Goal: Task Accomplishment & Management: Complete application form

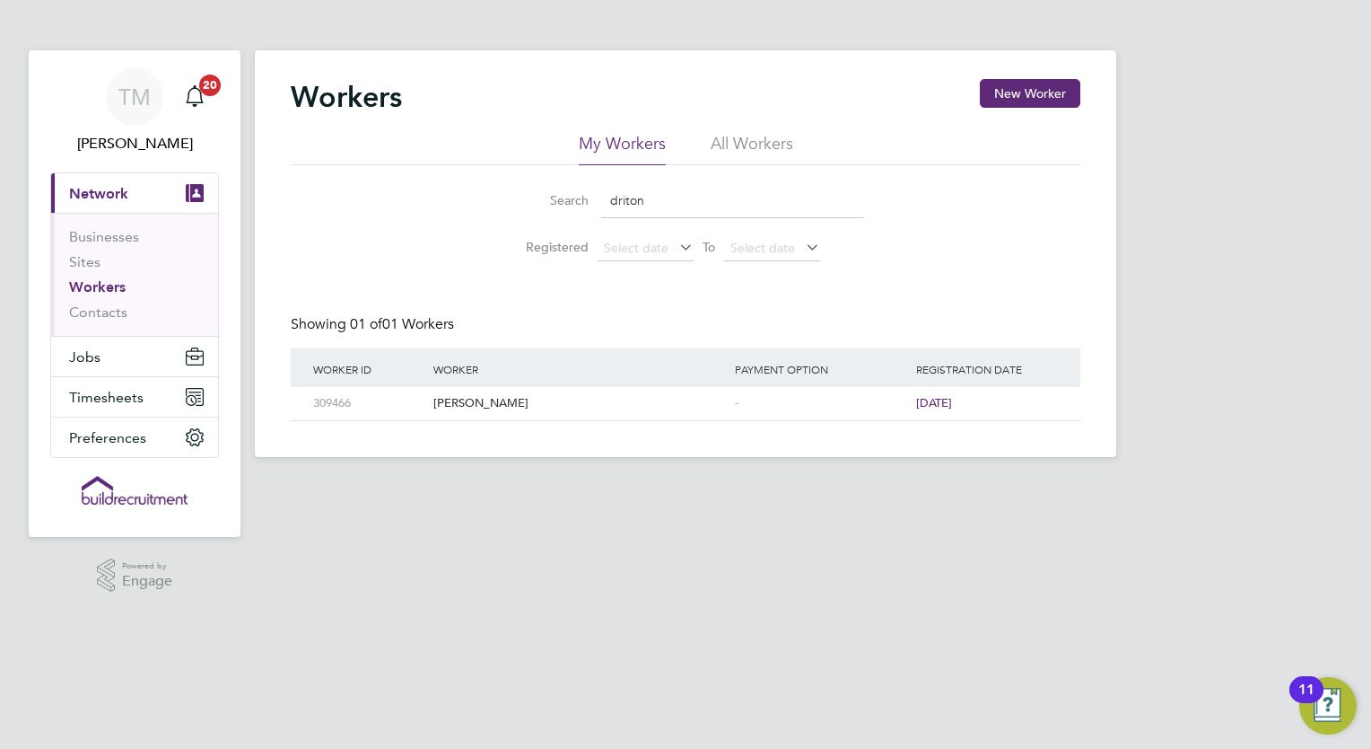
click at [76, 181] on button "Current page: Network" at bounding box center [134, 192] width 167 height 39
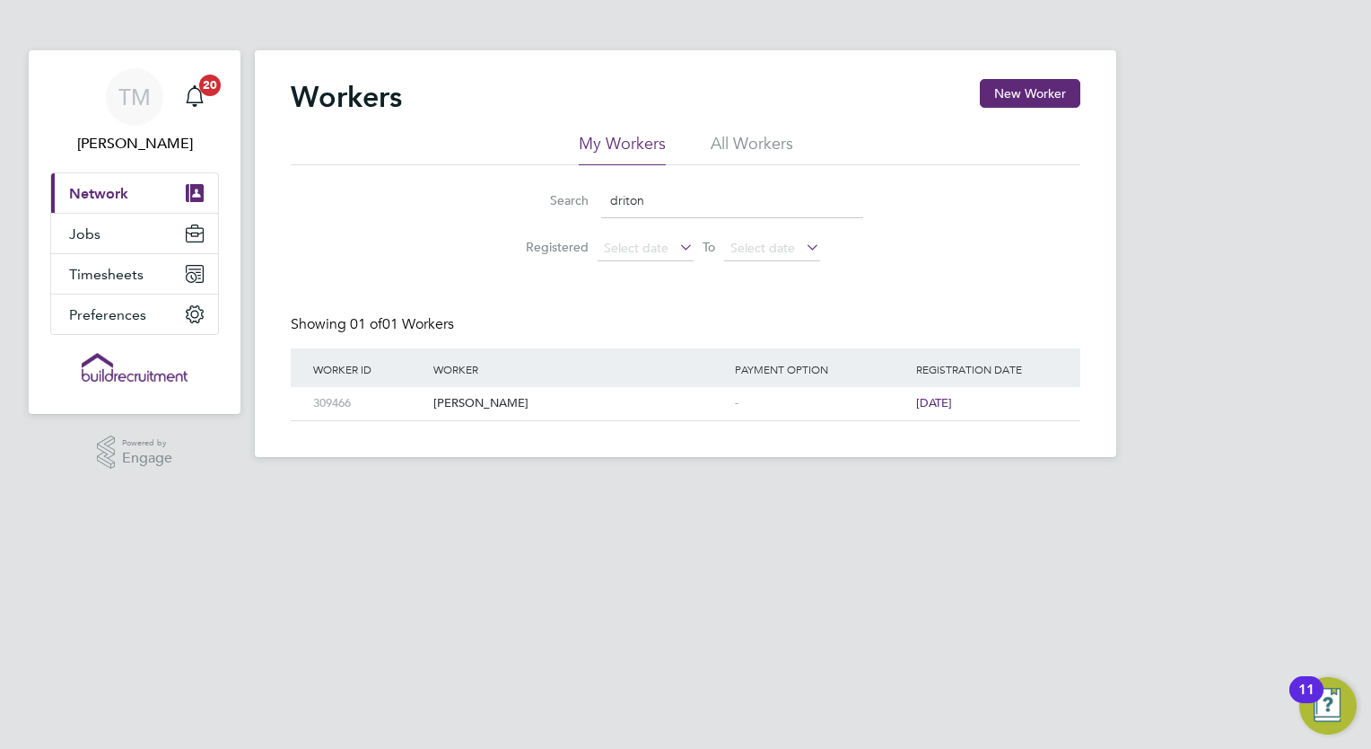
click at [87, 201] on button "Current page: Network" at bounding box center [134, 192] width 167 height 39
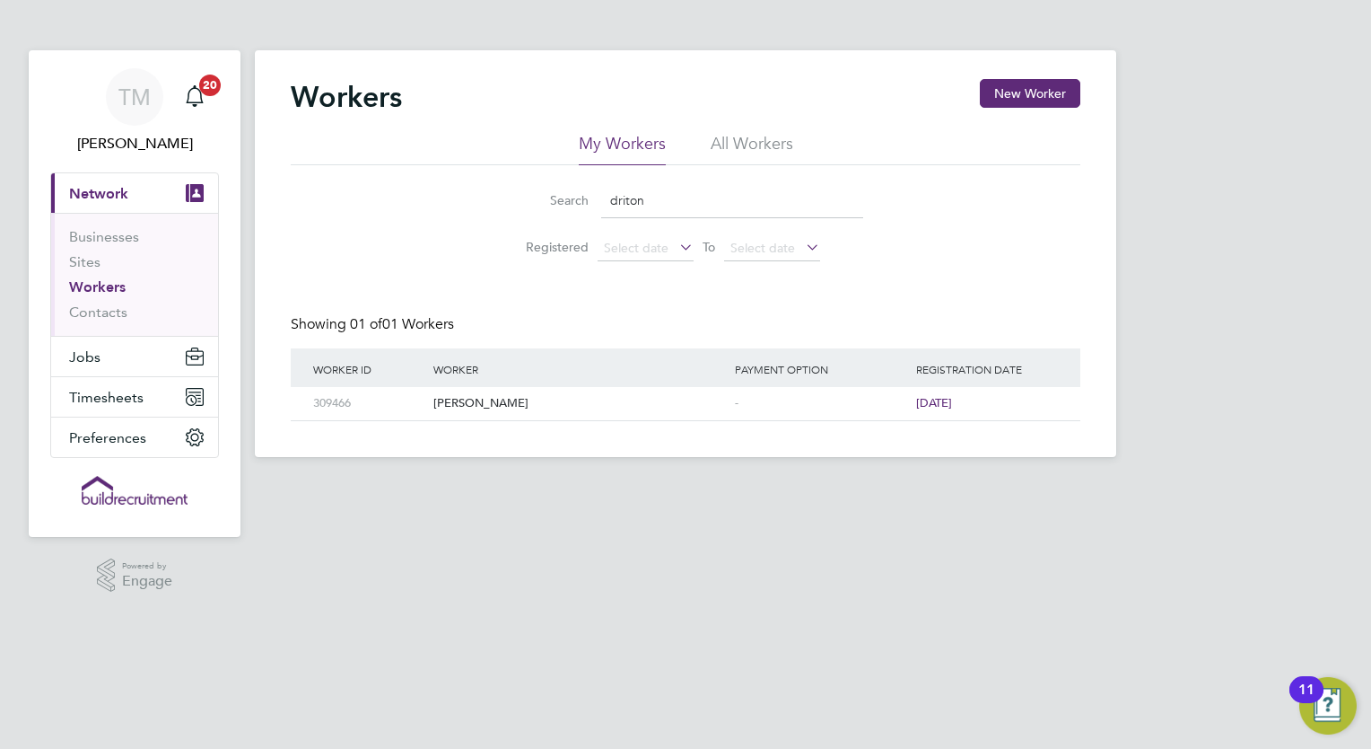
click at [108, 278] on link "Workers" at bounding box center [97, 286] width 57 height 17
click at [92, 358] on span "Jobs" at bounding box center [84, 356] width 31 height 17
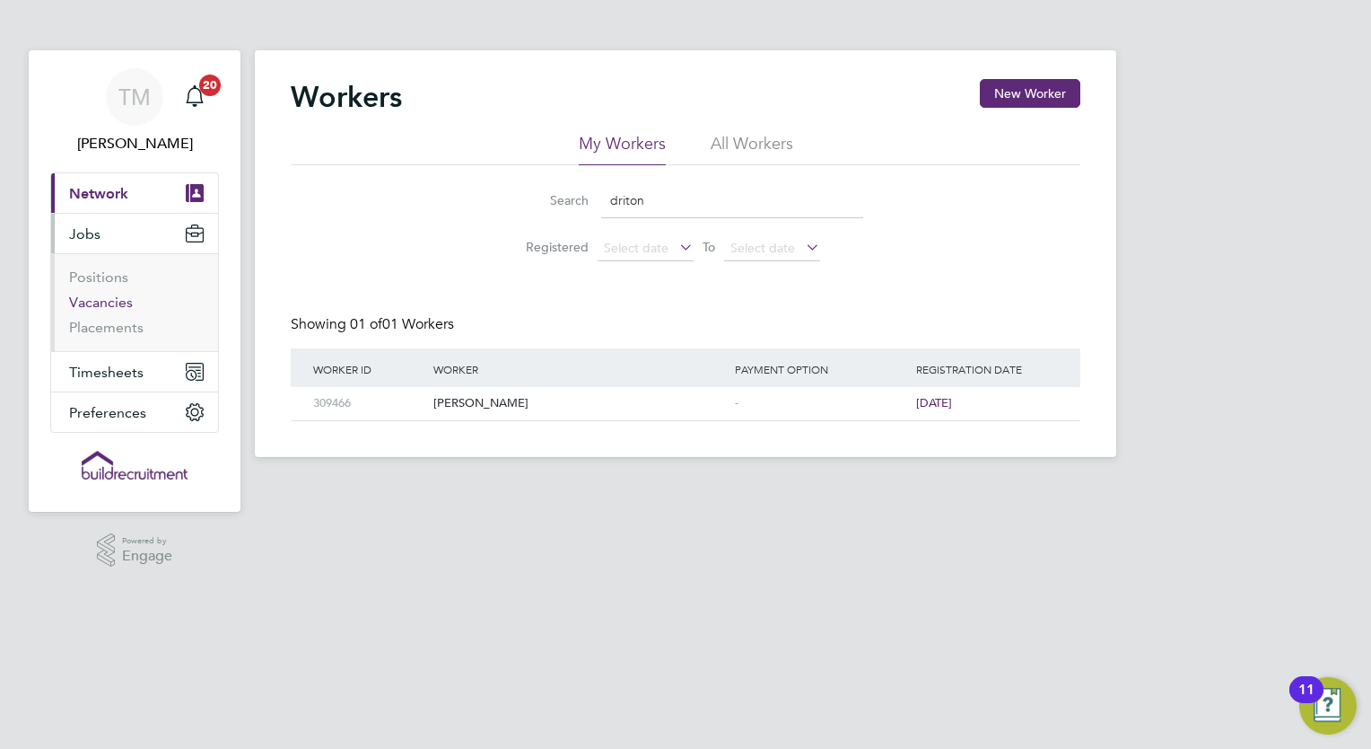
click at [93, 307] on link "Vacancies" at bounding box center [101, 301] width 64 height 17
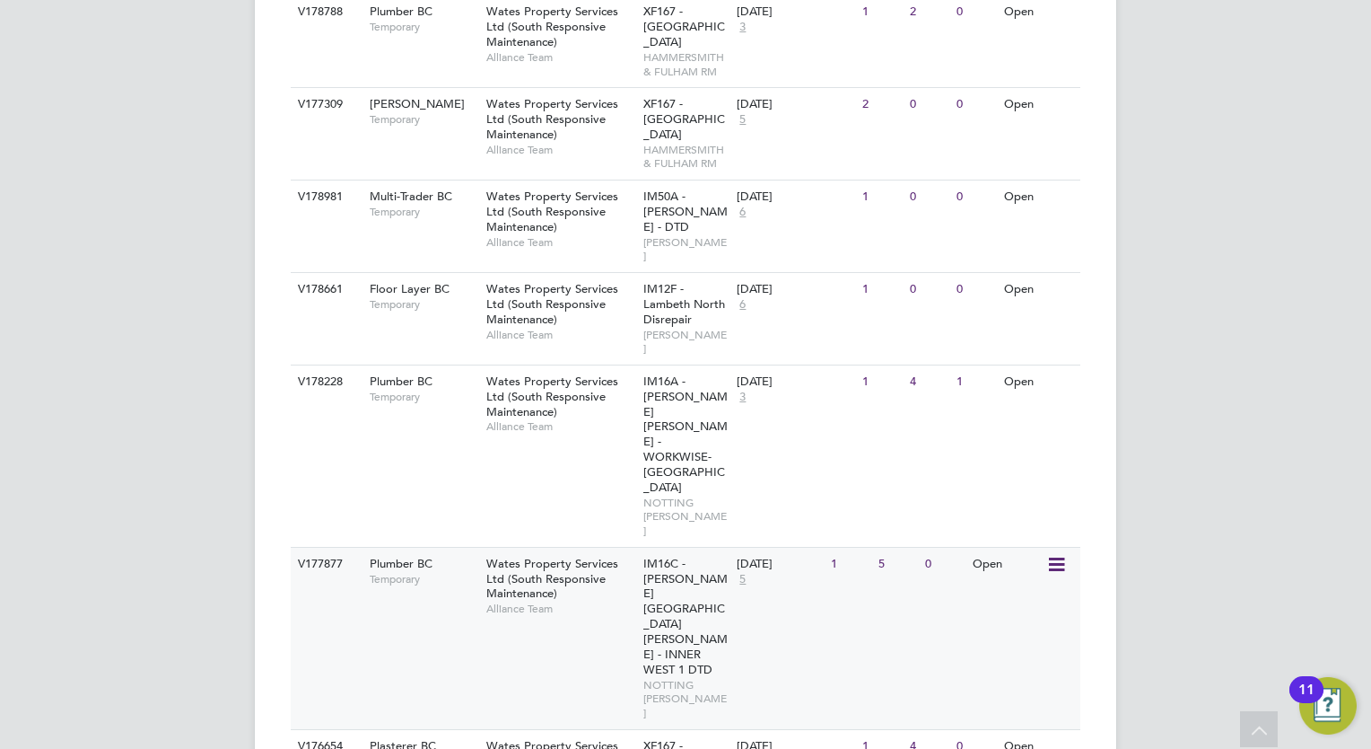
scroll to position [1642, 0]
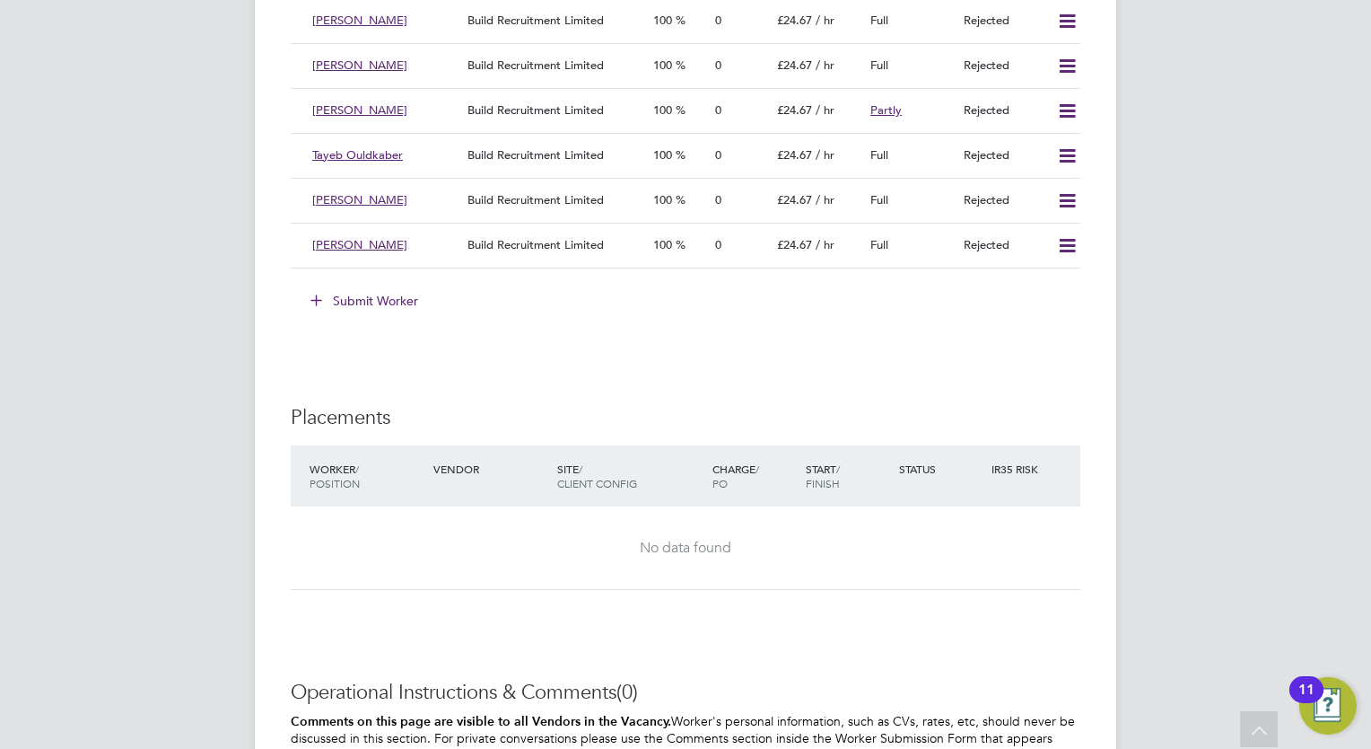
click at [377, 289] on button "Submit Worker" at bounding box center [365, 300] width 135 height 29
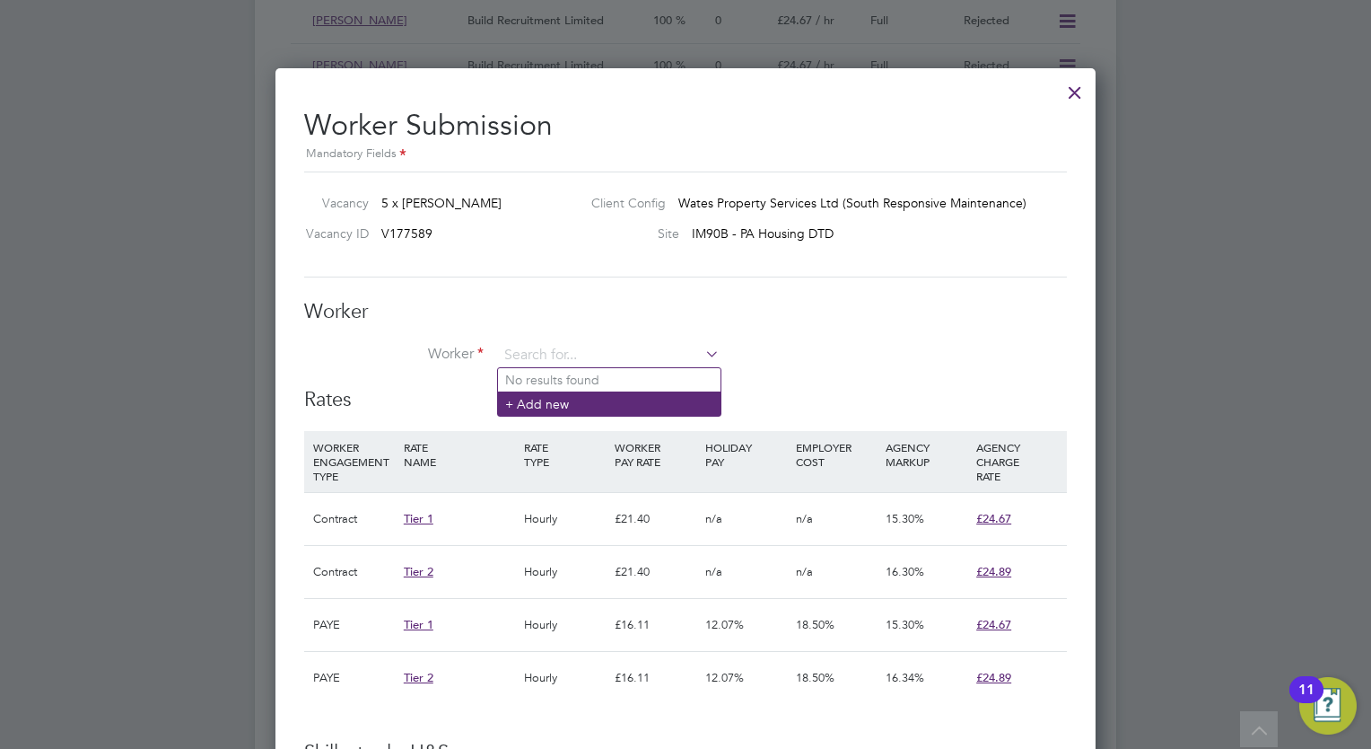
click at [595, 395] on li "+ Add new" at bounding box center [609, 403] width 223 height 24
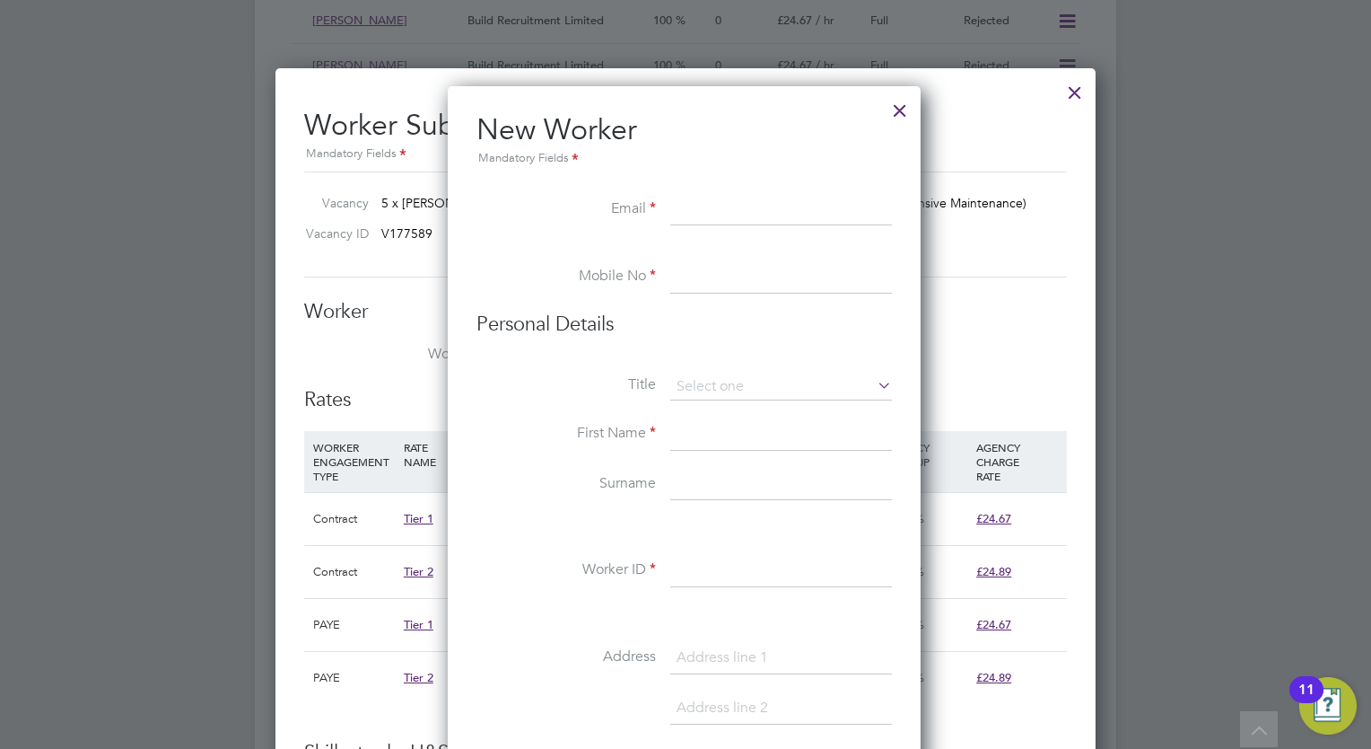
paste input "jonrawe8@gmail.com"
type input "jonrawe8@gmail.com"
click at [717, 287] on input at bounding box center [781, 277] width 222 height 32
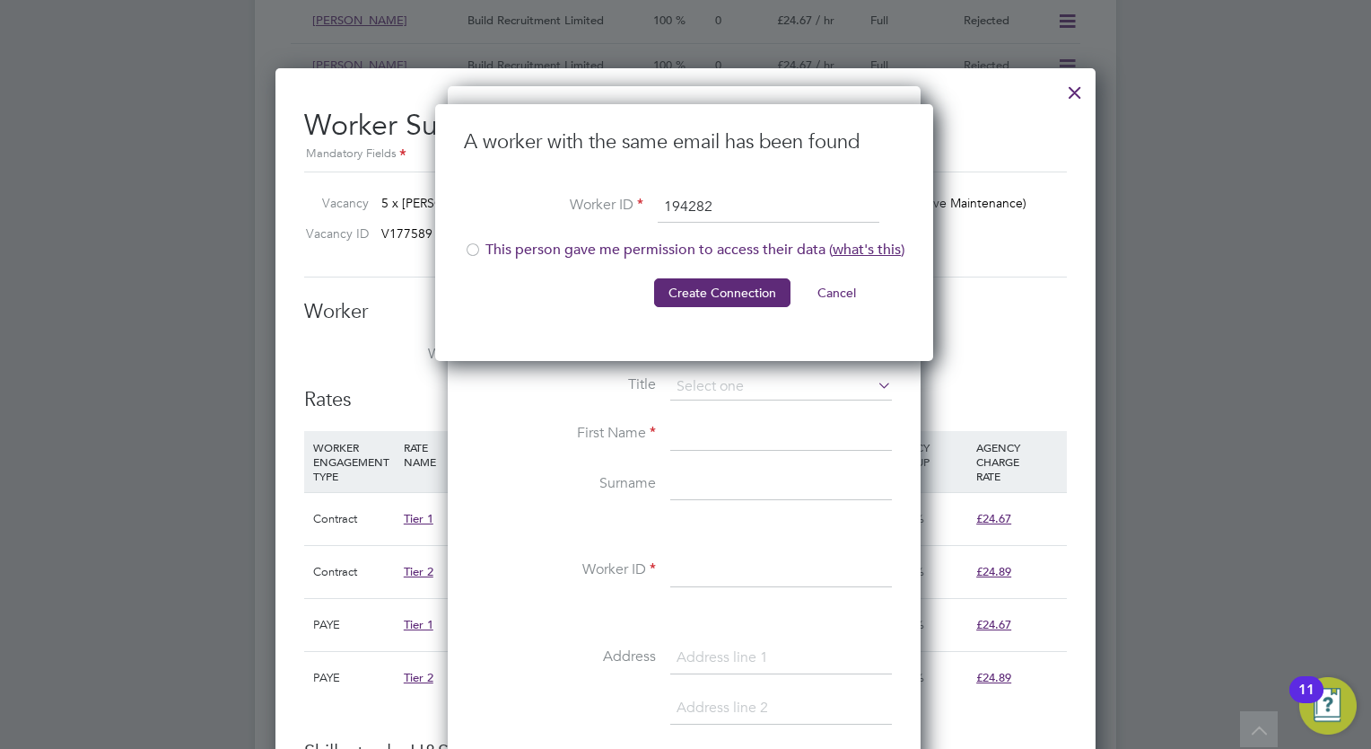
type input "194282"
click at [471, 249] on div at bounding box center [473, 251] width 18 height 18
click at [730, 284] on button "Create Connection" at bounding box center [722, 292] width 136 height 29
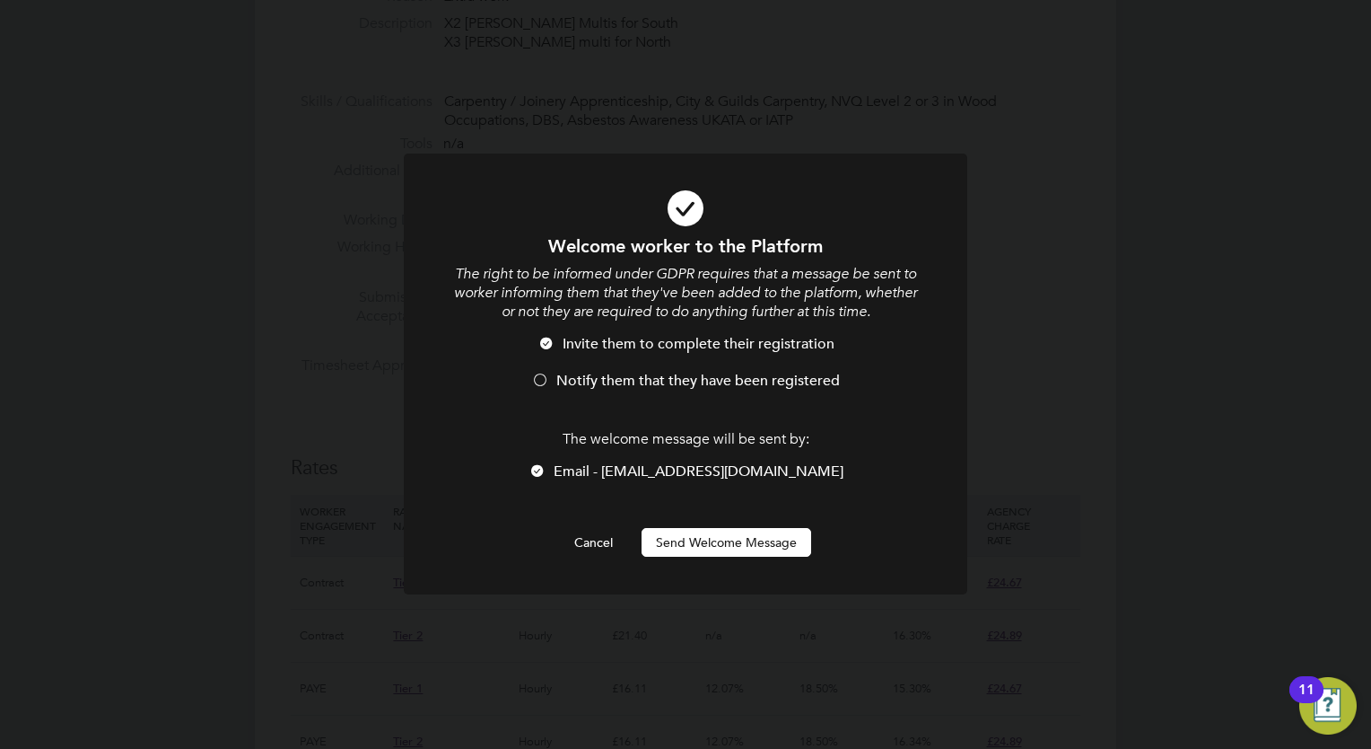
click at [731, 537] on button "Send Welcome Message" at bounding box center [727, 542] width 170 height 29
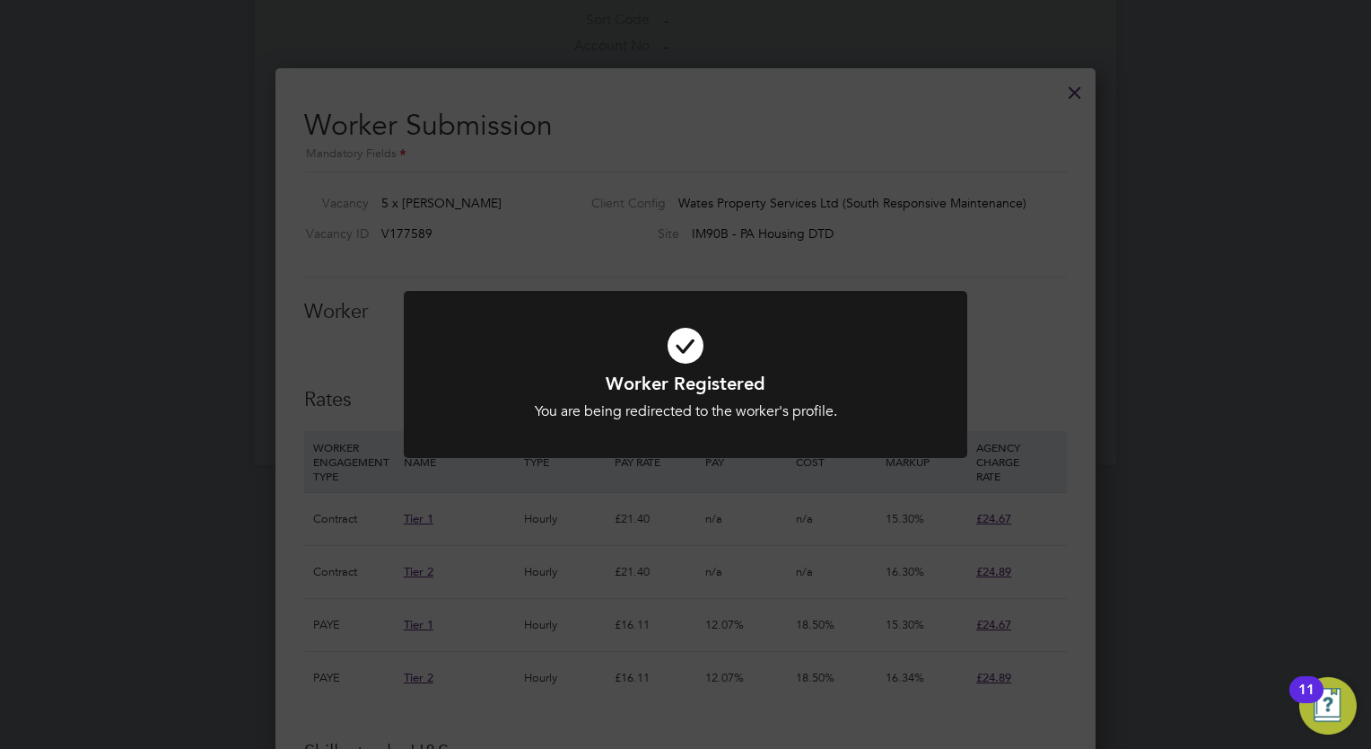
click at [957, 260] on div "Worker Registered You are being redirected to the worker's profile. Cancel Okay" at bounding box center [685, 374] width 1371 height 749
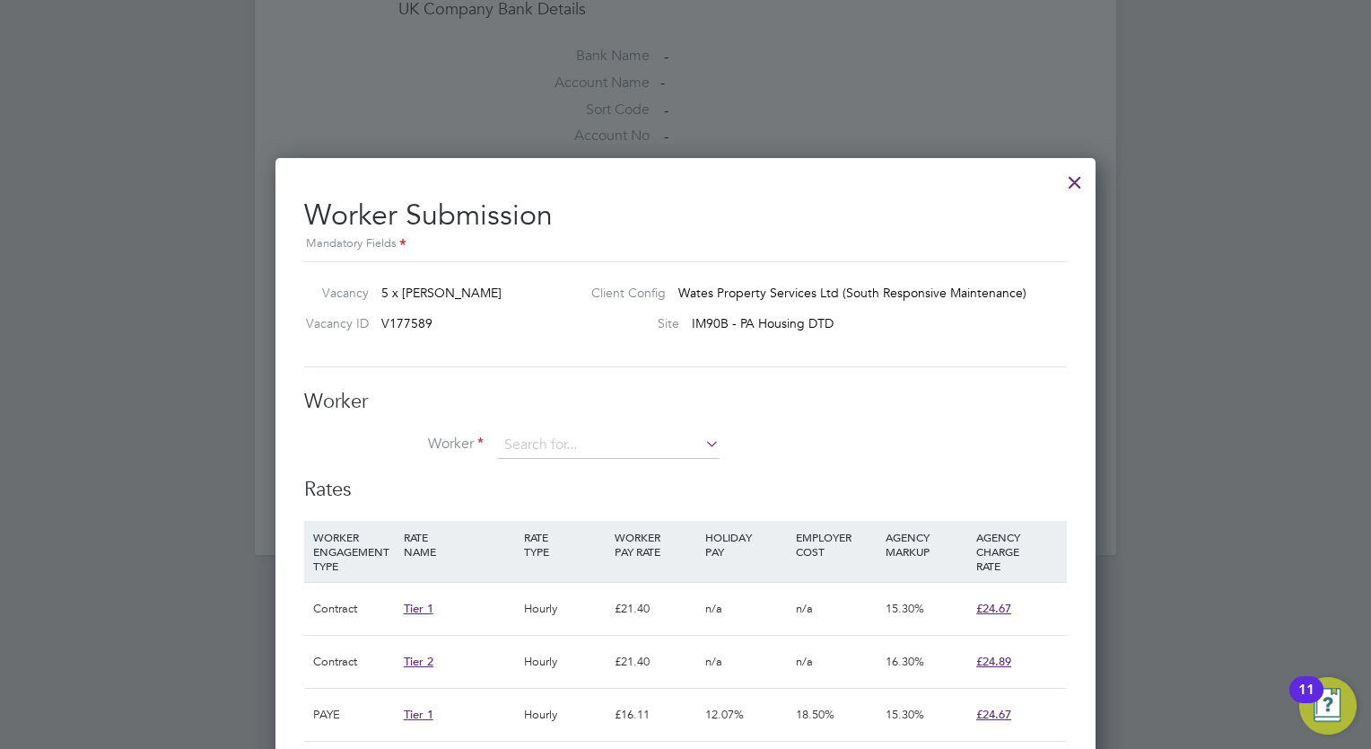
click at [1077, 171] on div at bounding box center [1075, 178] width 32 height 32
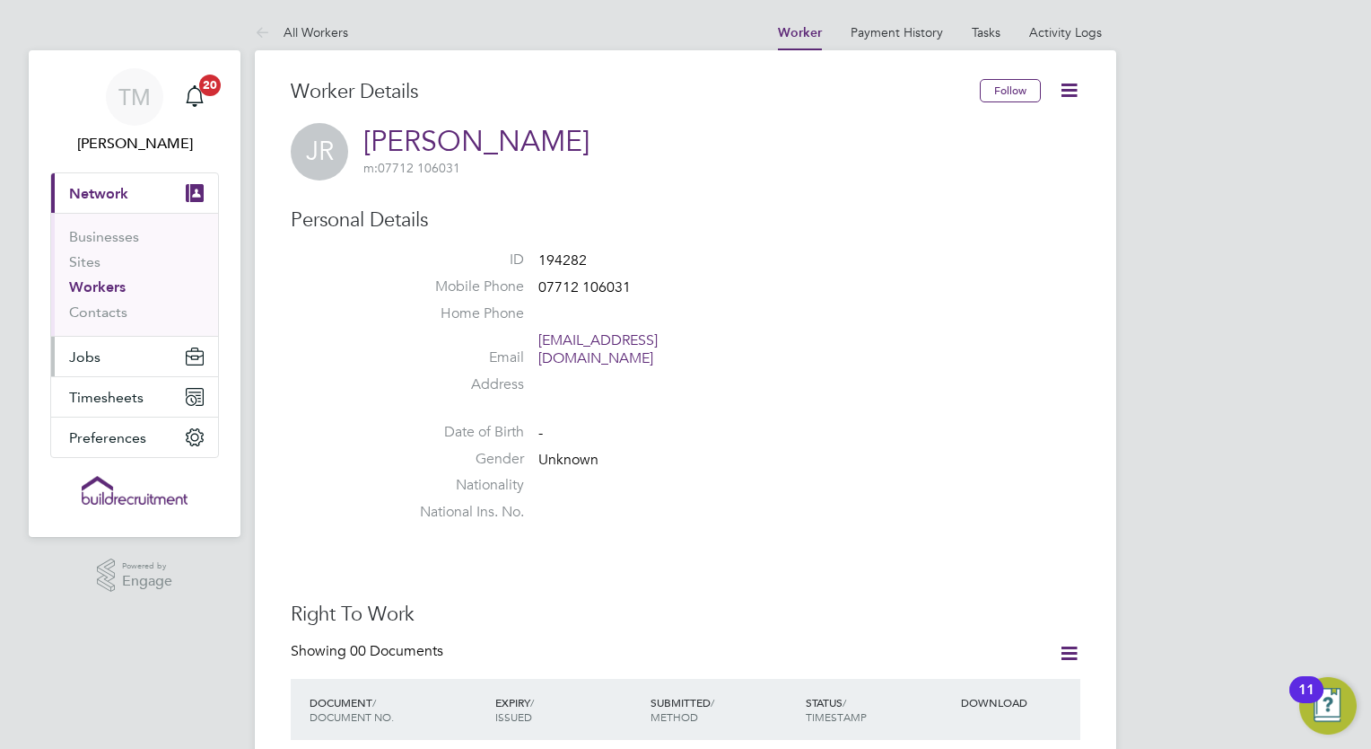
click at [92, 358] on span "Jobs" at bounding box center [84, 356] width 31 height 17
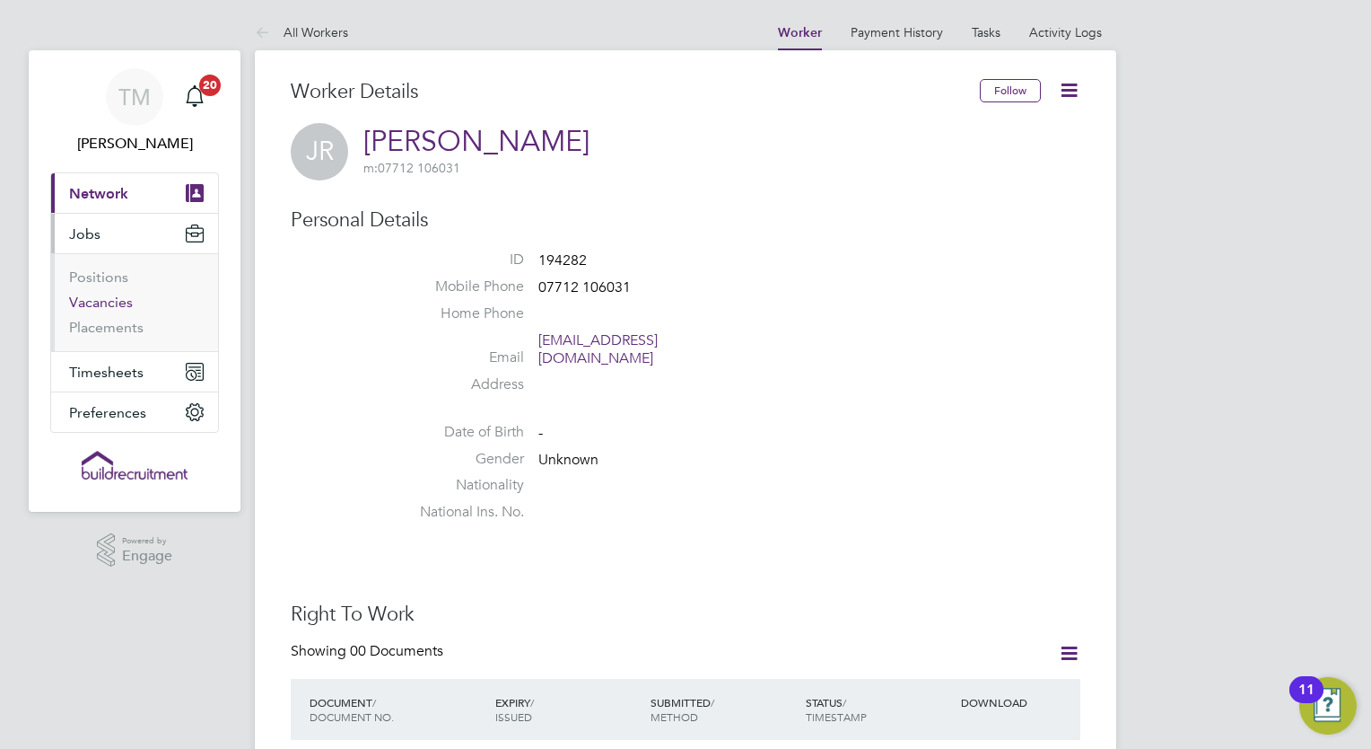
click at [92, 301] on link "Vacancies" at bounding box center [101, 301] width 64 height 17
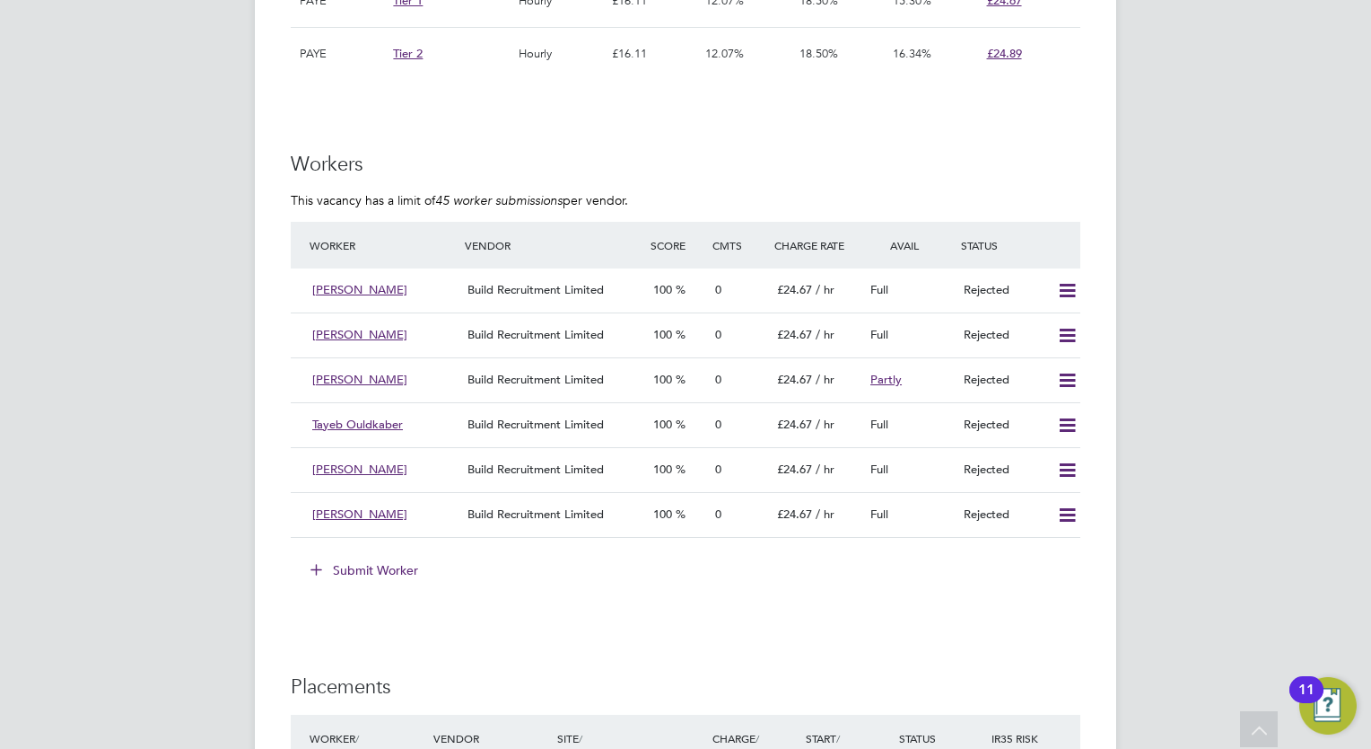
click at [373, 565] on button "Submit Worker" at bounding box center [365, 570] width 135 height 29
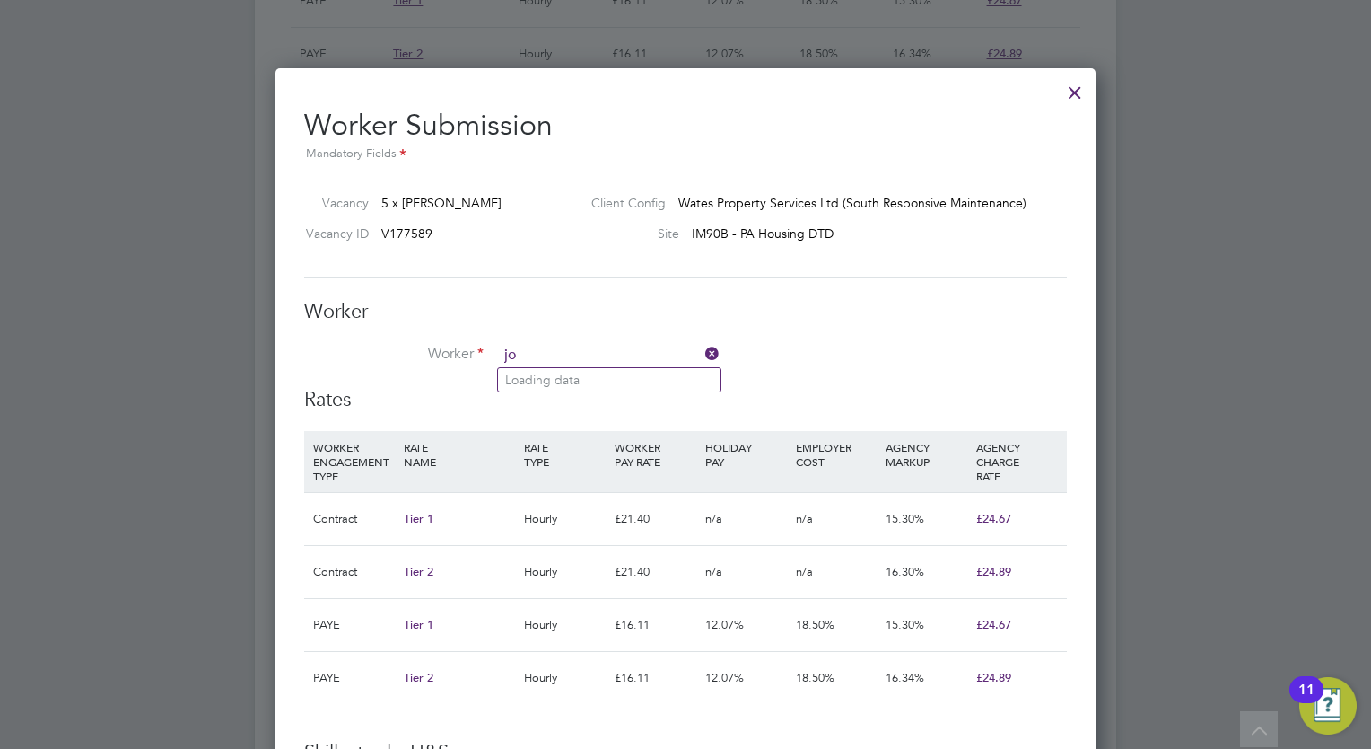
type input "j"
click at [563, 385] on li "Jon Rawe (194282)" at bounding box center [634, 380] width 272 height 24
type input "Jon Rawe (194282)"
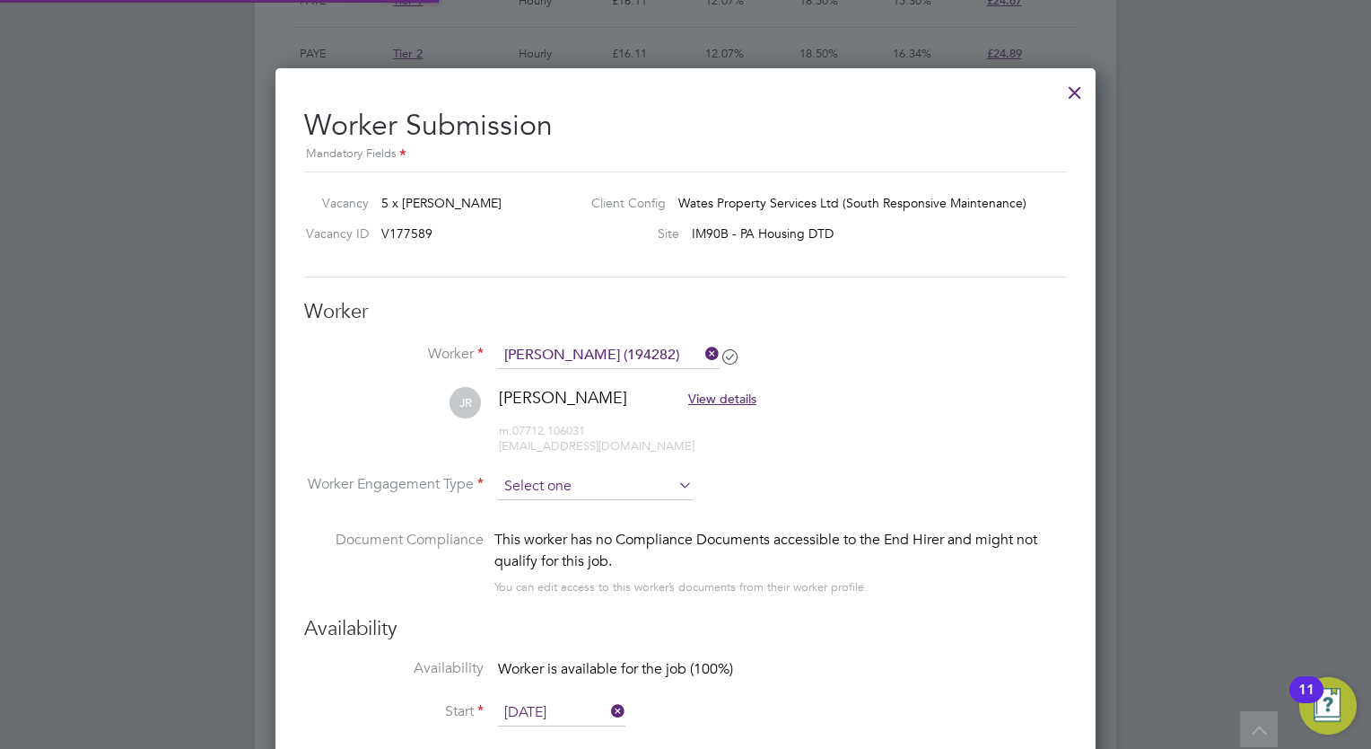
click at [538, 490] on input at bounding box center [595, 486] width 195 height 27
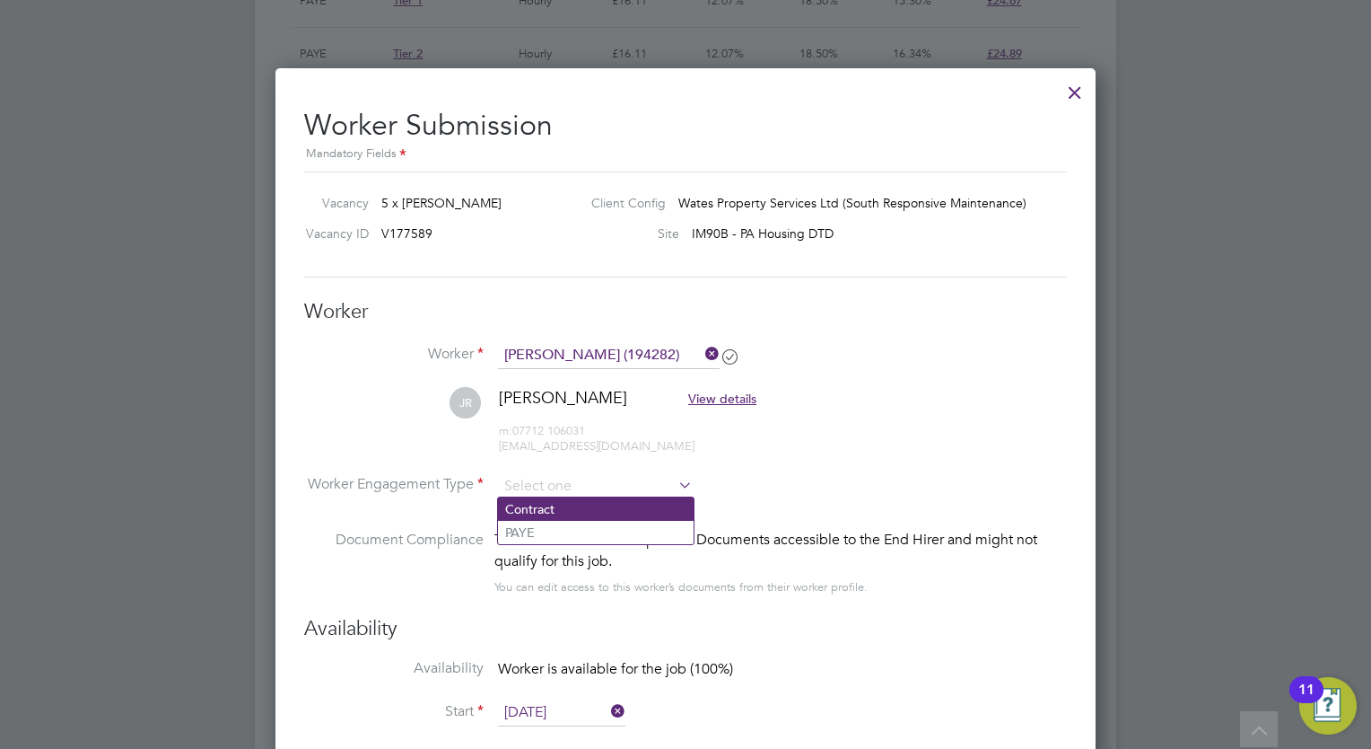
click at [521, 500] on li "Contract" at bounding box center [596, 508] width 196 height 23
type input "Contract"
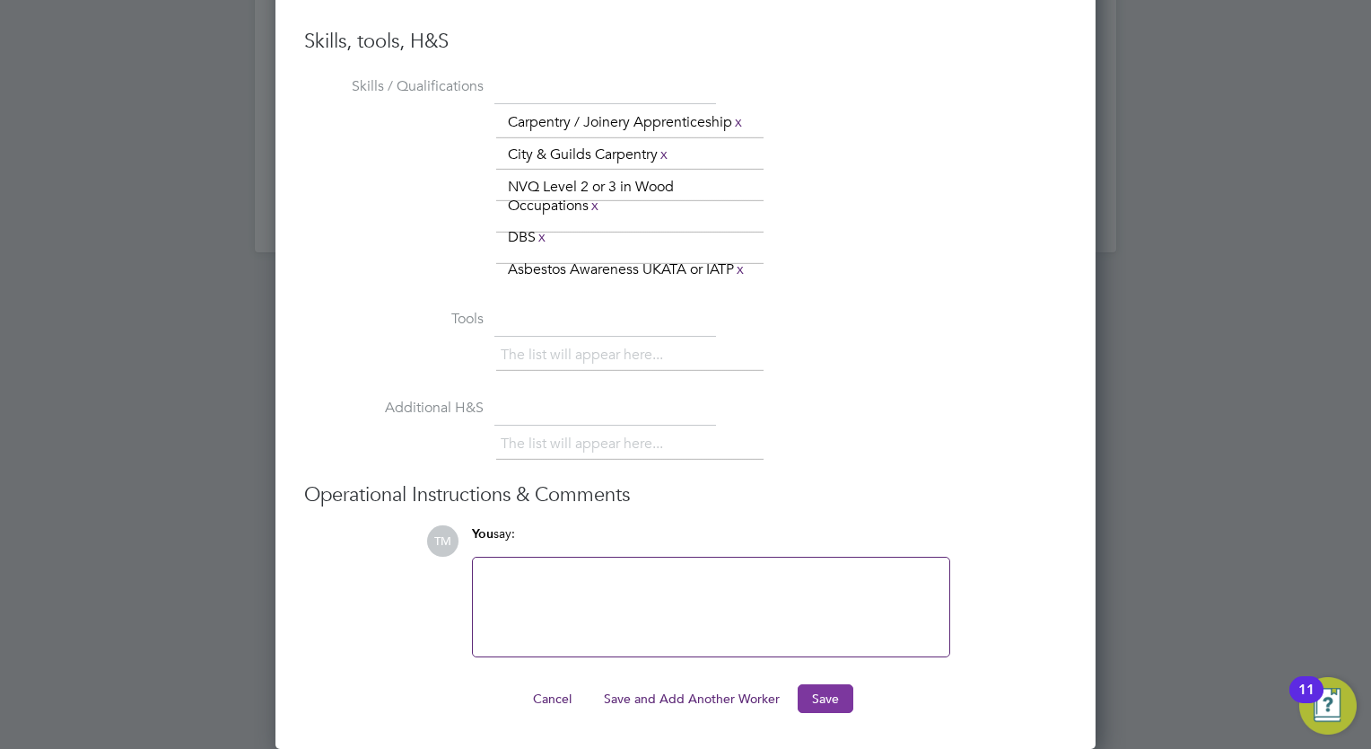
click at [826, 696] on button "Save" at bounding box center [826, 698] width 56 height 29
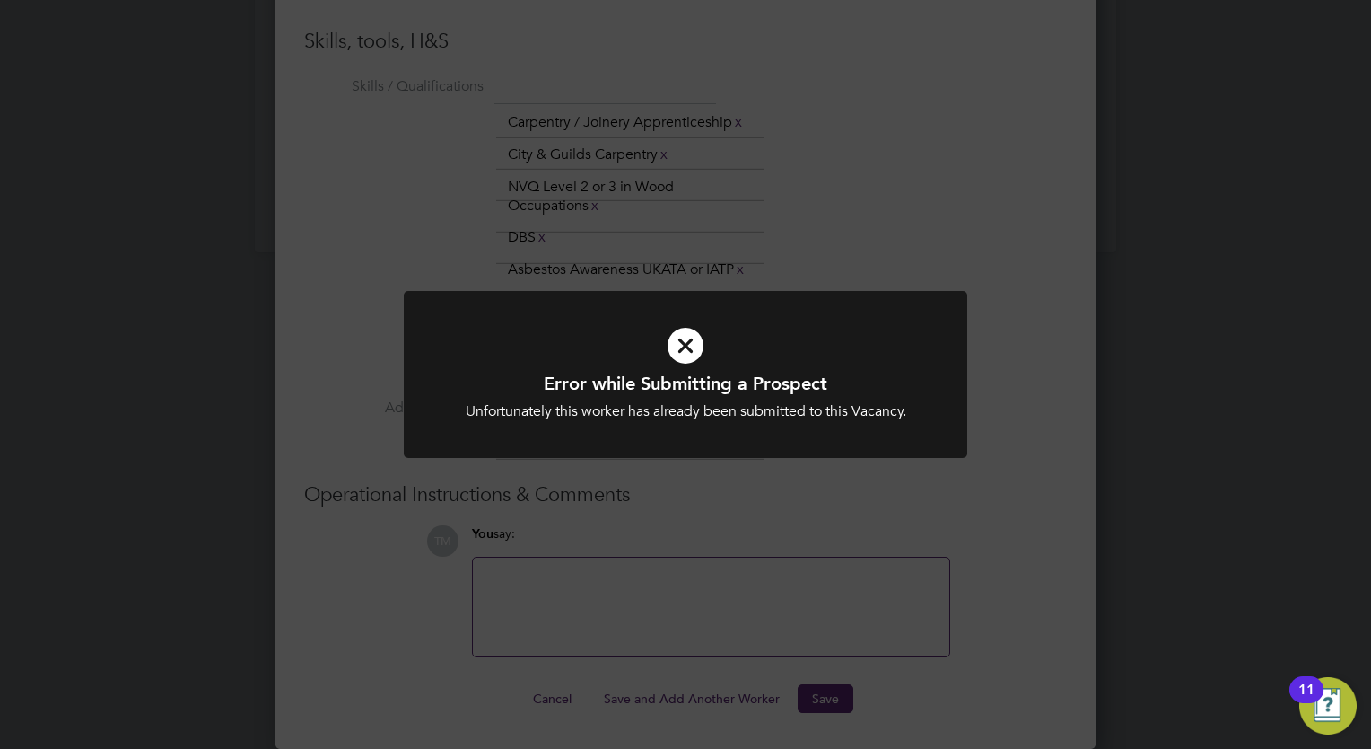
click at [682, 339] on icon at bounding box center [685, 346] width 467 height 70
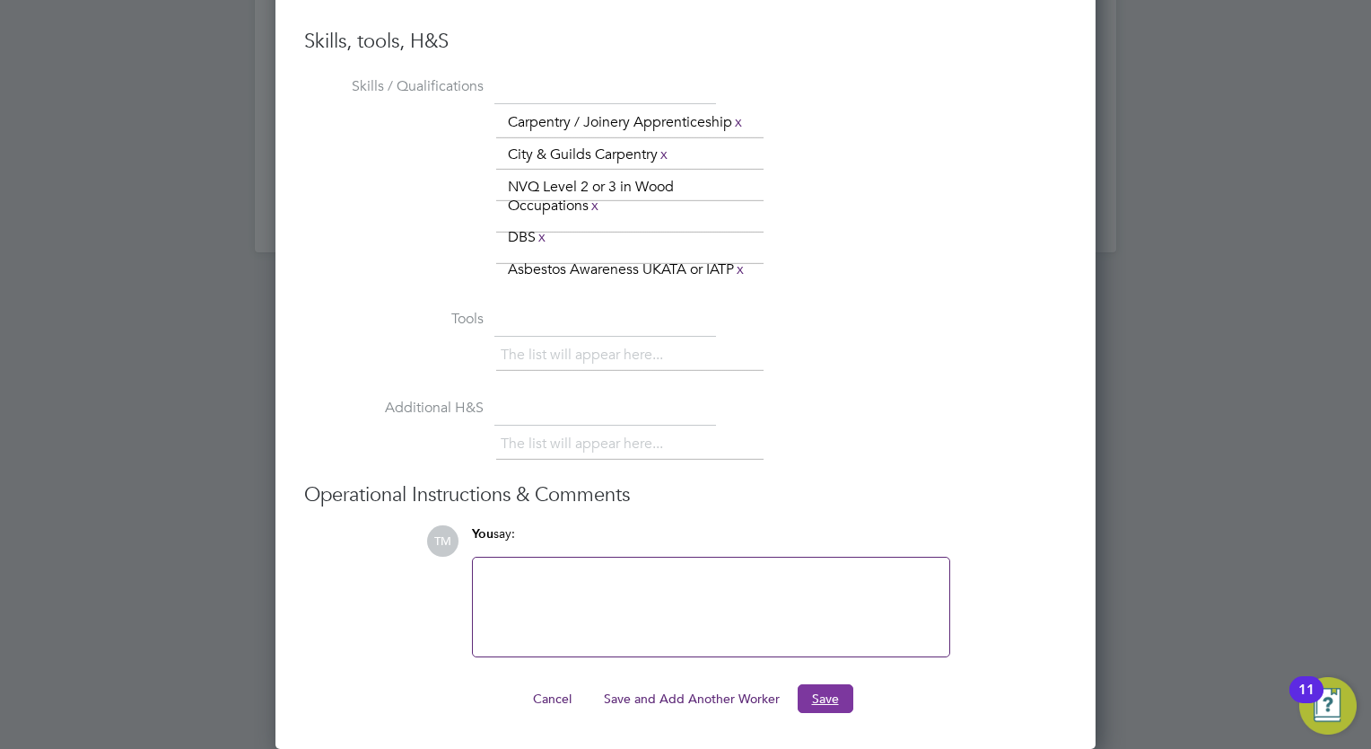
click at [815, 688] on button "Save" at bounding box center [826, 698] width 56 height 29
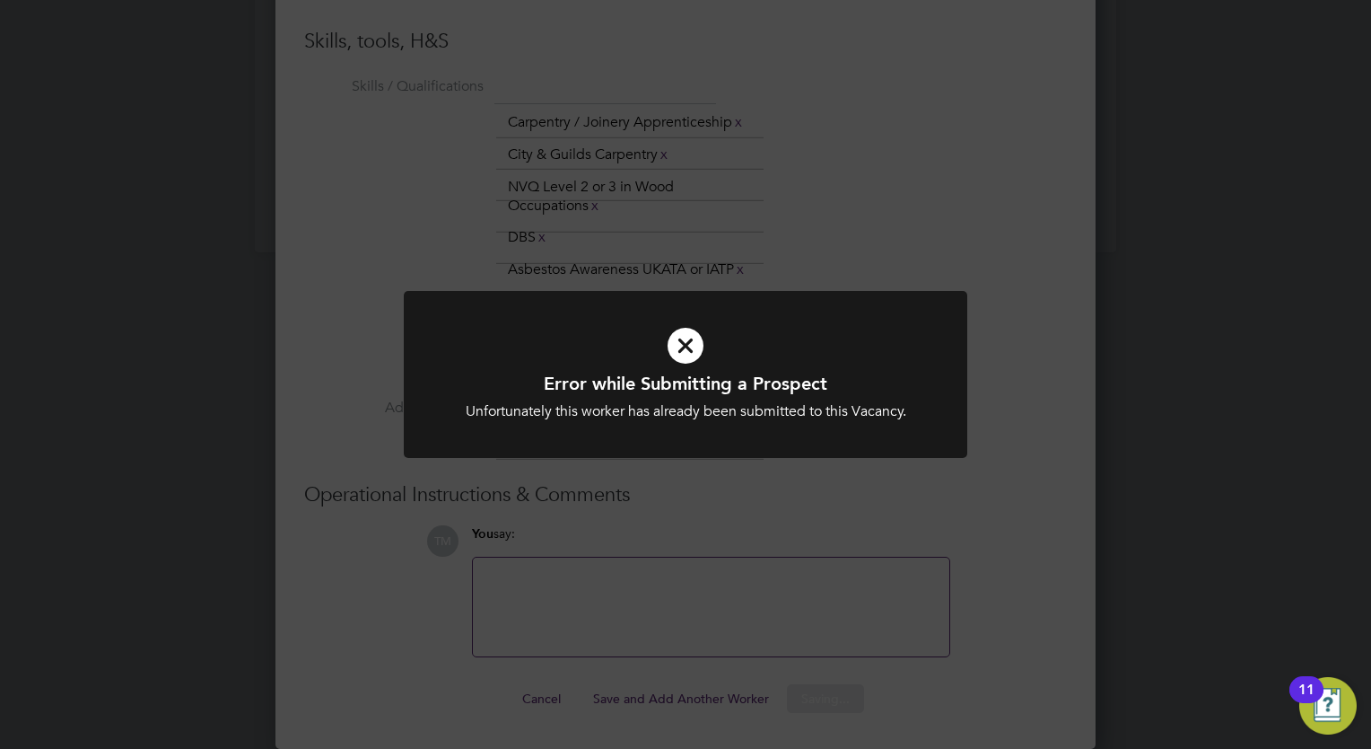
click at [682, 346] on icon at bounding box center [685, 346] width 467 height 70
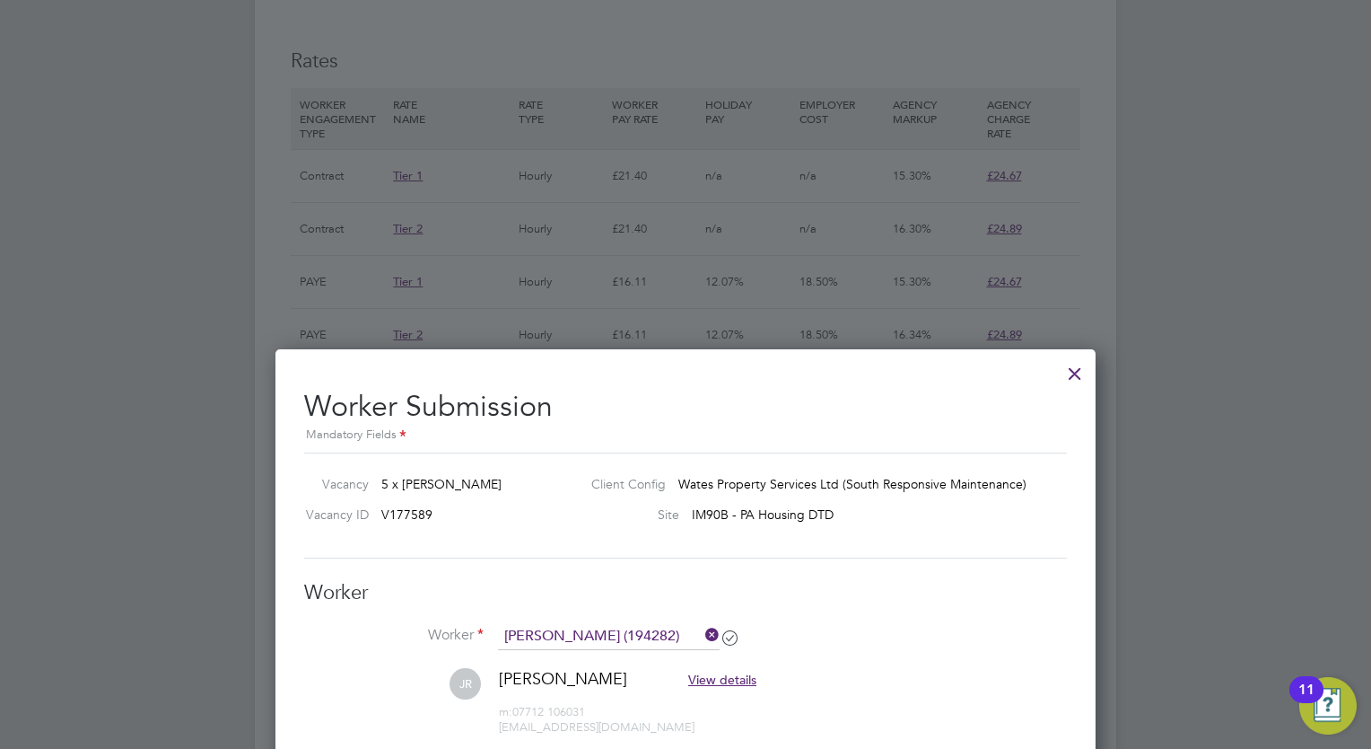
click at [1068, 371] on div at bounding box center [1075, 369] width 32 height 32
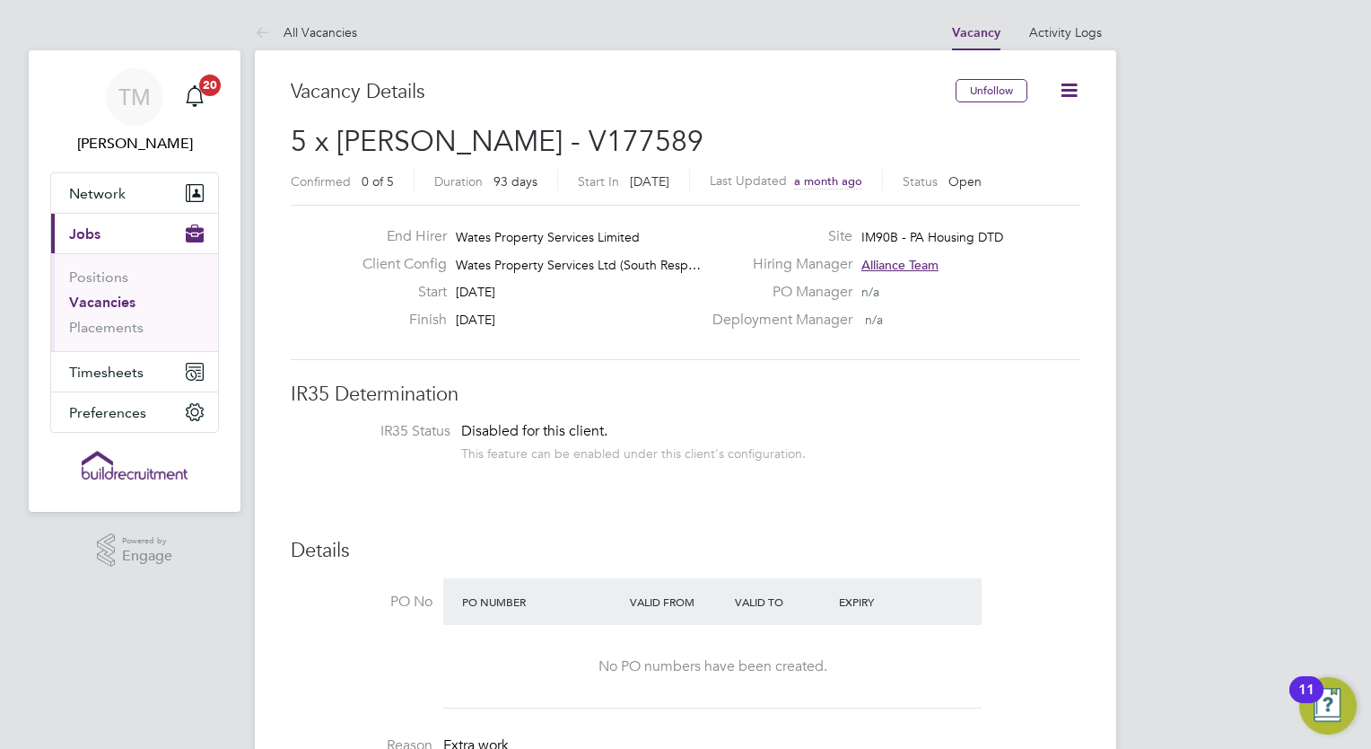
click at [90, 294] on link "Vacancies" at bounding box center [102, 301] width 66 height 17
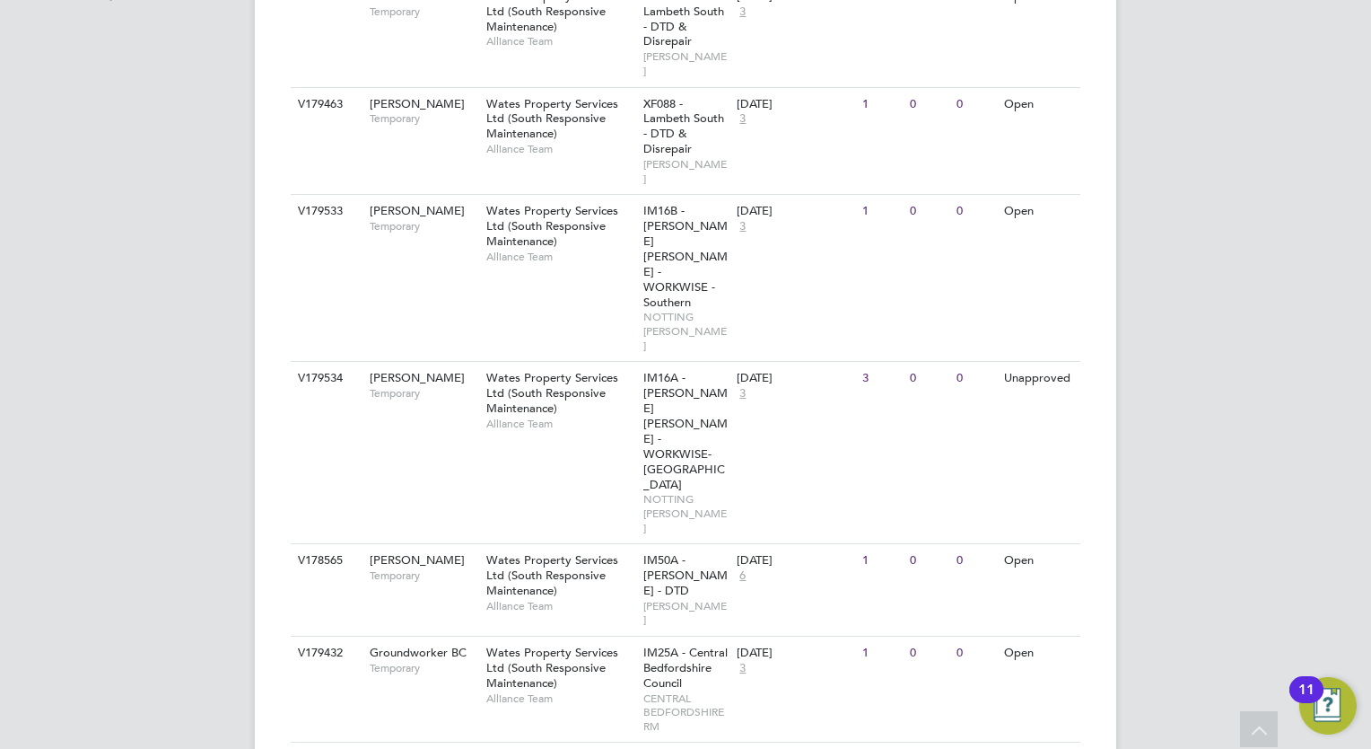
scroll to position [476, 0]
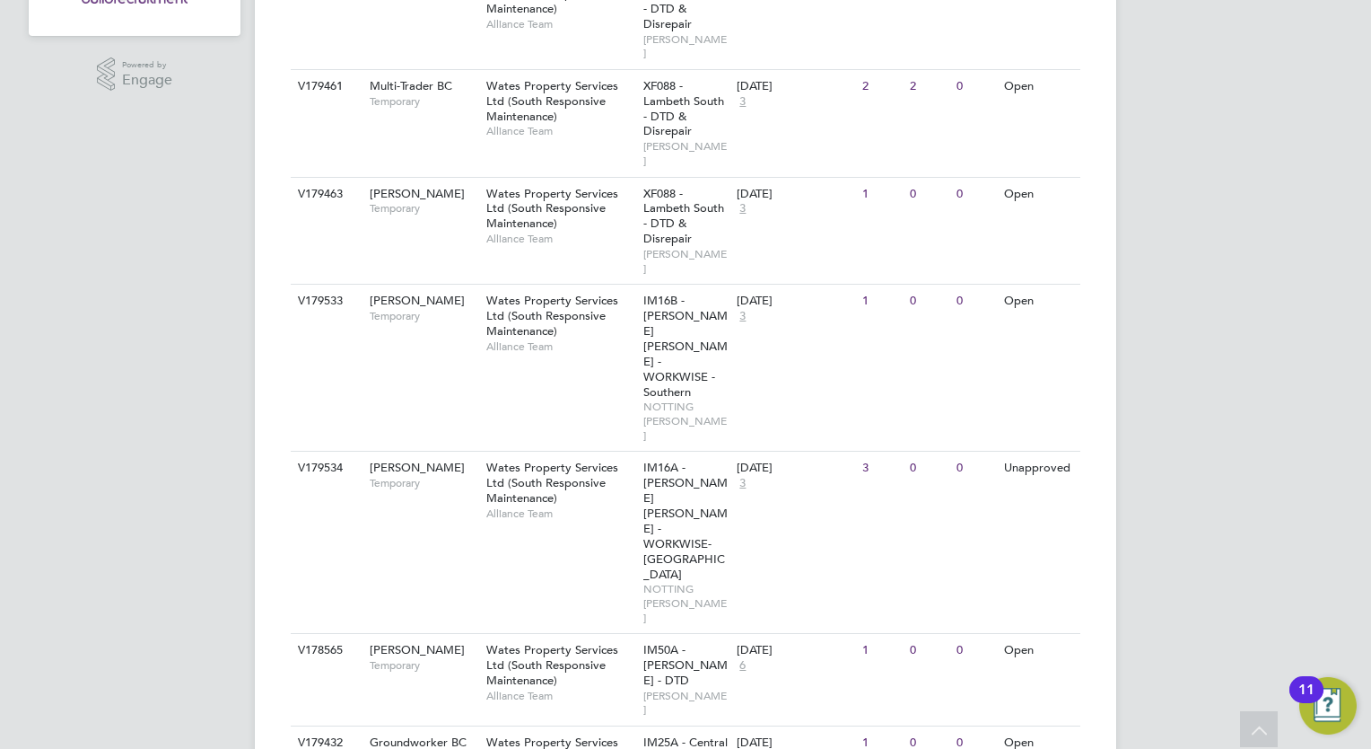
click at [432, 476] on span "Temporary" at bounding box center [424, 483] width 108 height 14
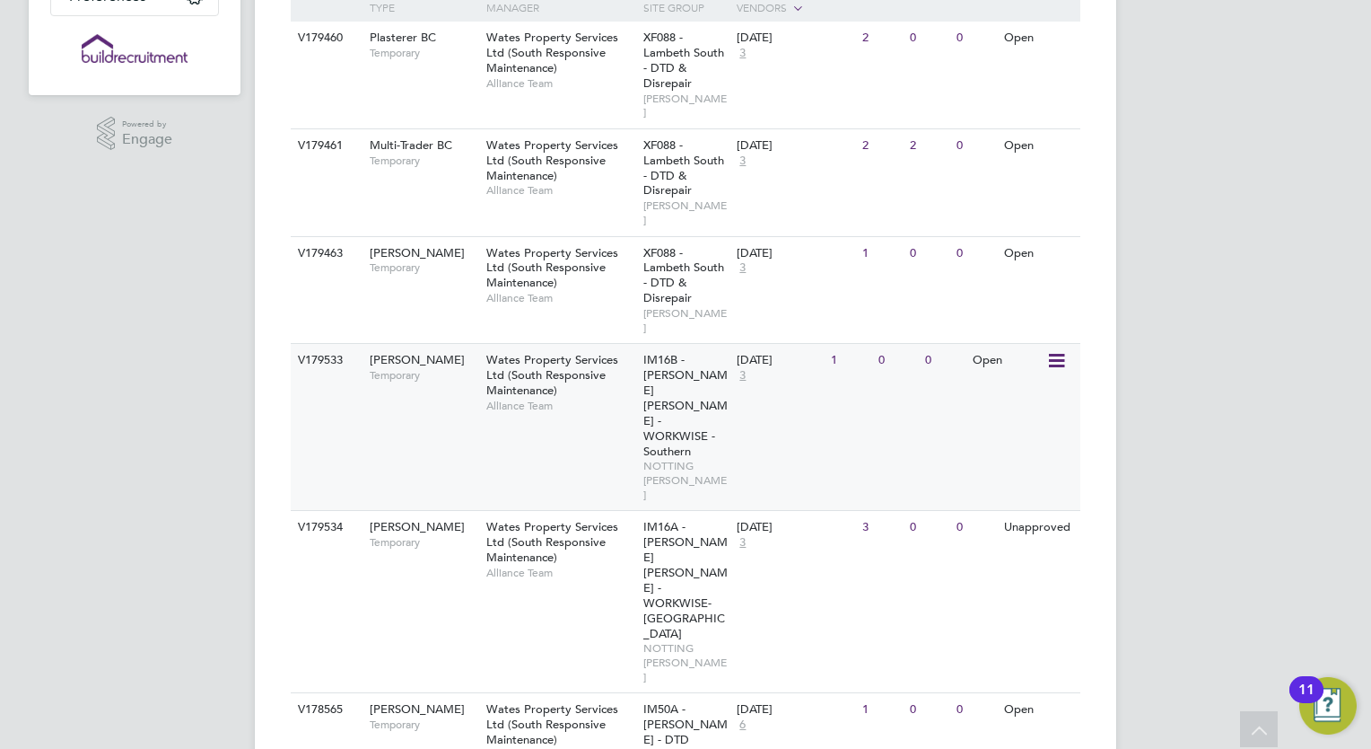
scroll to position [386, 0]
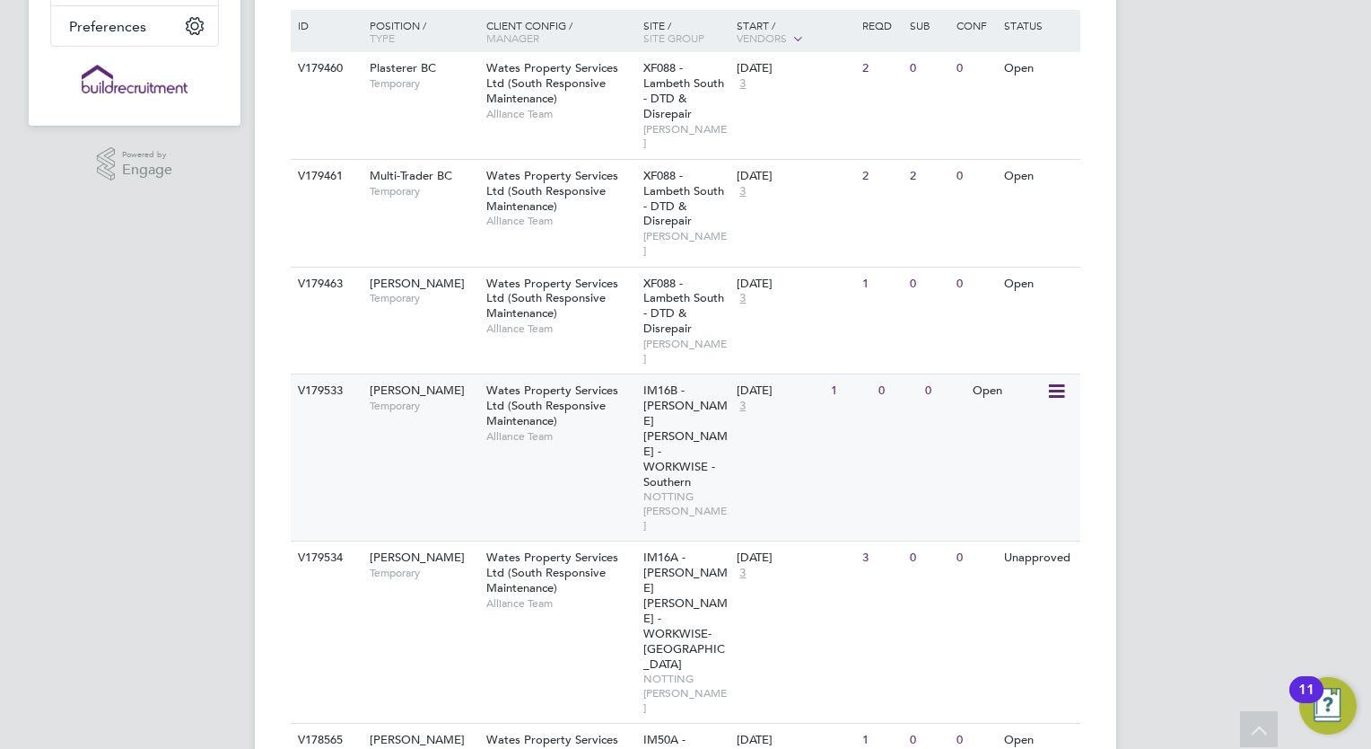
click at [584, 382] on span "Wates Property Services Ltd (South Responsive Maintenance)" at bounding box center [552, 405] width 132 height 46
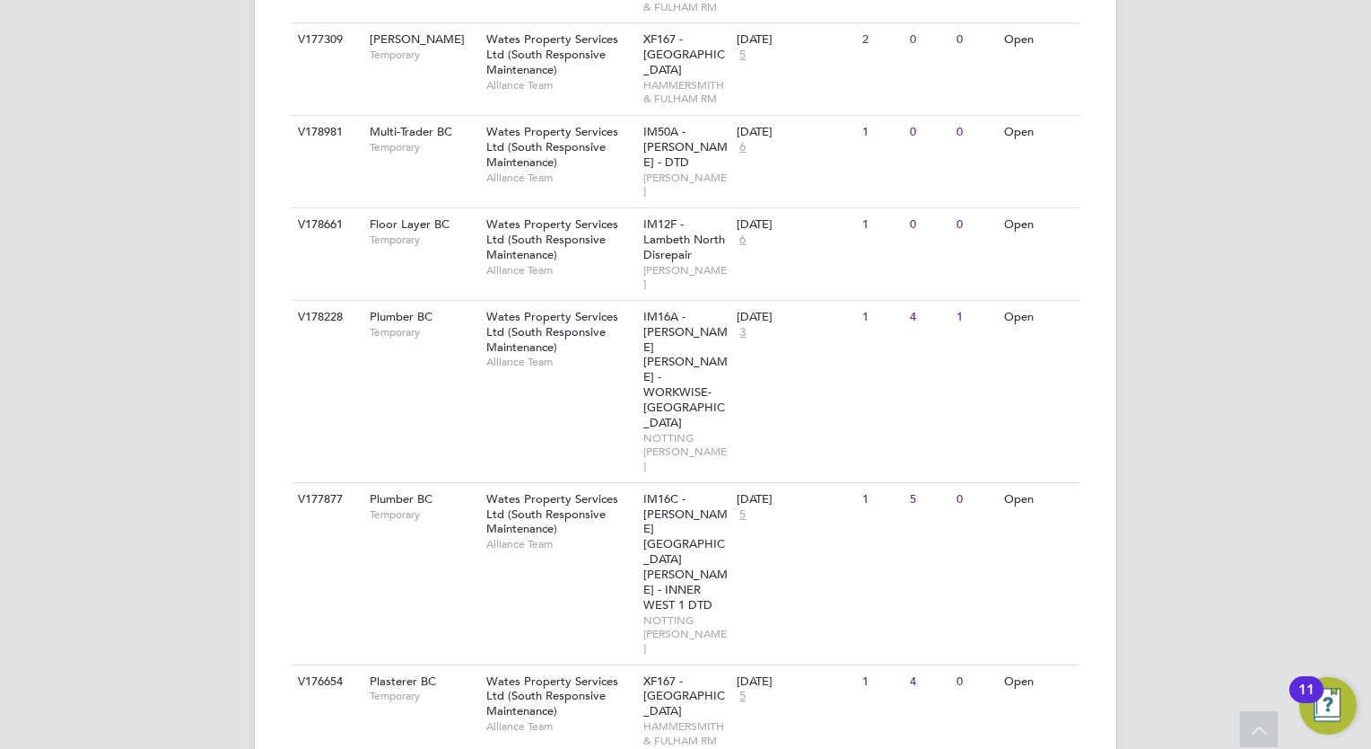
scroll to position [1642, 0]
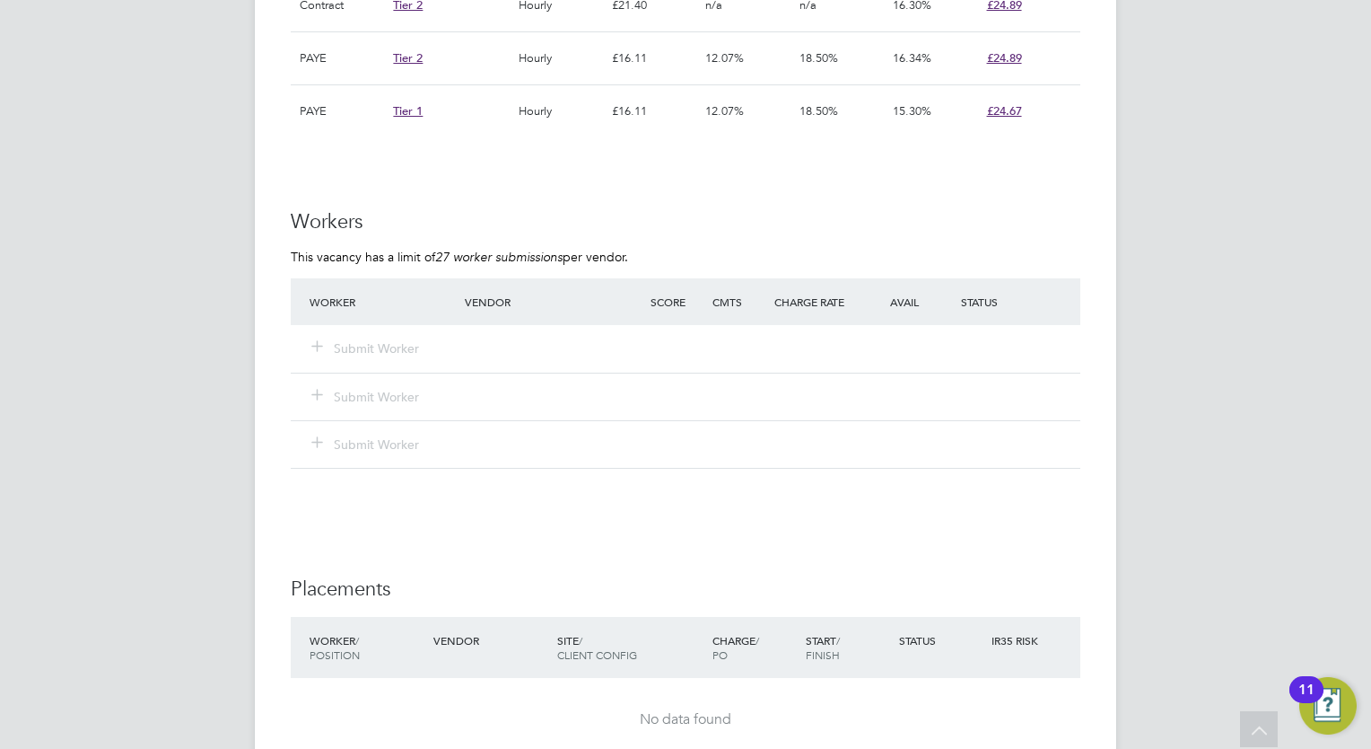
scroll to position [1526, 0]
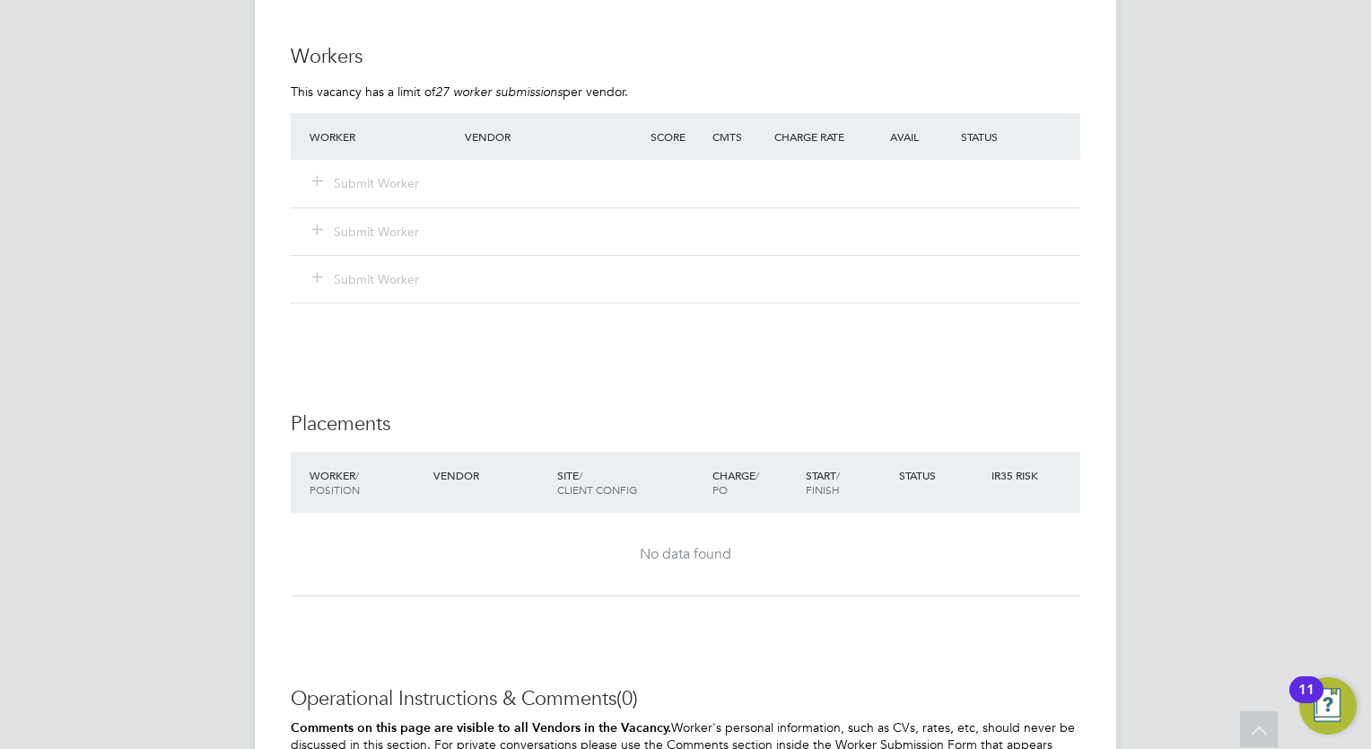
click at [391, 268] on div "Submit Worker" at bounding box center [398, 279] width 186 height 32
drag, startPoint x: 391, startPoint y: 268, endPoint x: 421, endPoint y: 307, distance: 48.6
click at [421, 307] on li "Worker Vendor Score Cmts Charge Rate Avail Status Submit Worker Submit Worker S…" at bounding box center [686, 217] width 790 height 208
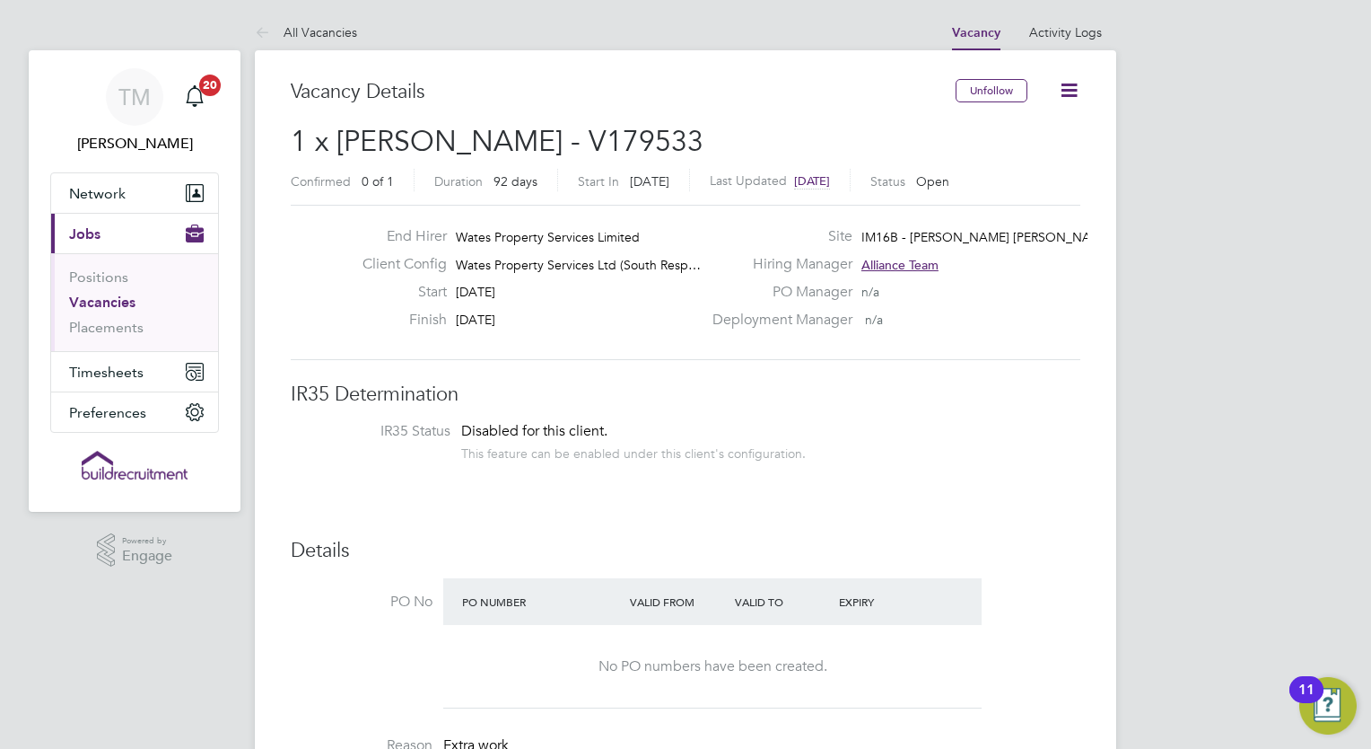
click at [1068, 242] on span "IM16B - NOTT HILL - WORKWISE - S…" at bounding box center [1043, 237] width 362 height 16
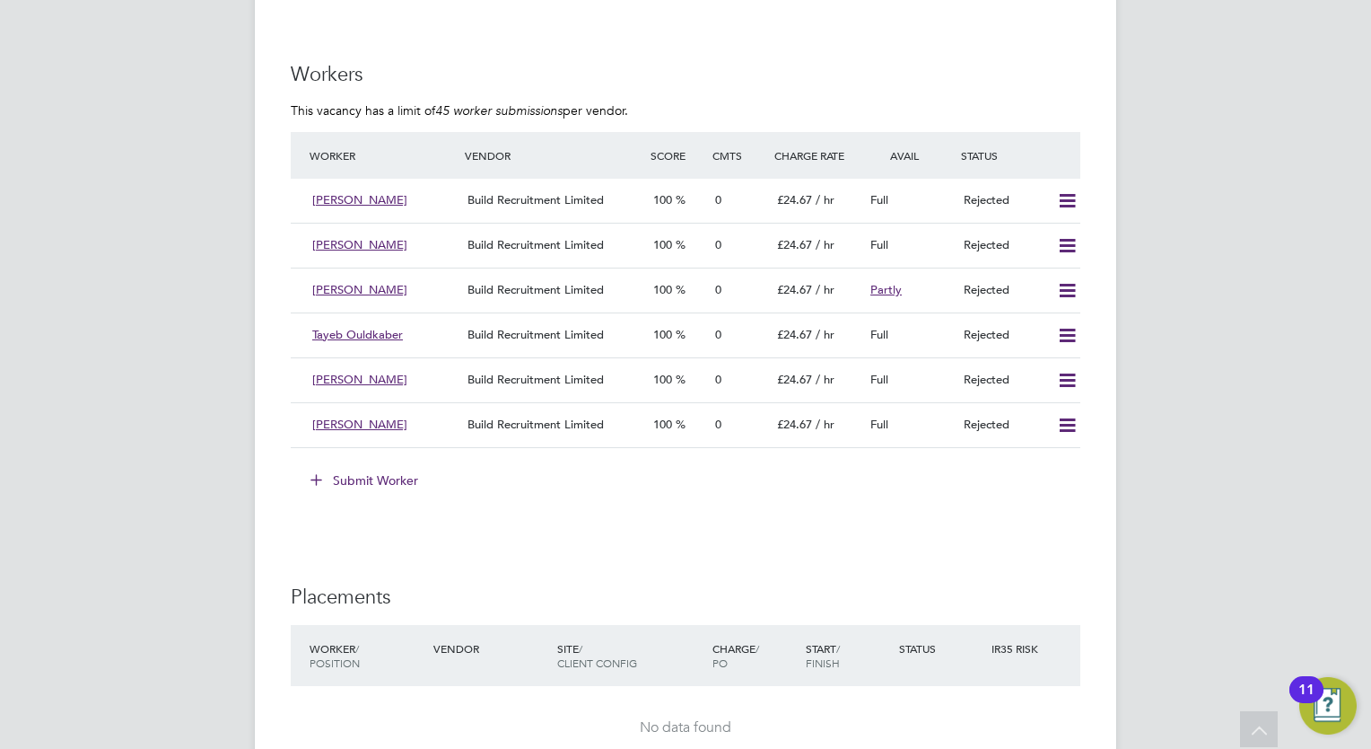
click at [388, 479] on button "Submit Worker" at bounding box center [365, 480] width 135 height 29
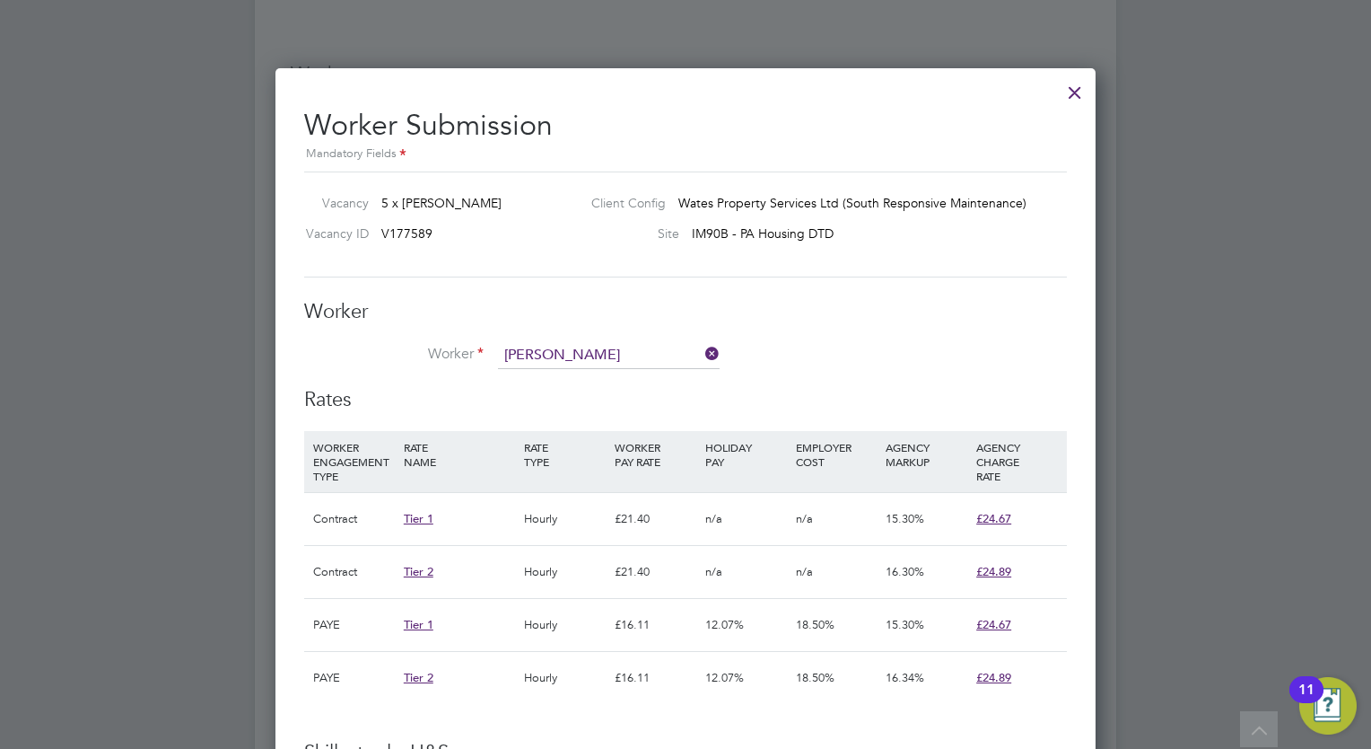
click at [664, 384] on li "[PERSON_NAME] (194282)" at bounding box center [636, 380] width 276 height 24
type input "[PERSON_NAME] (194282)"
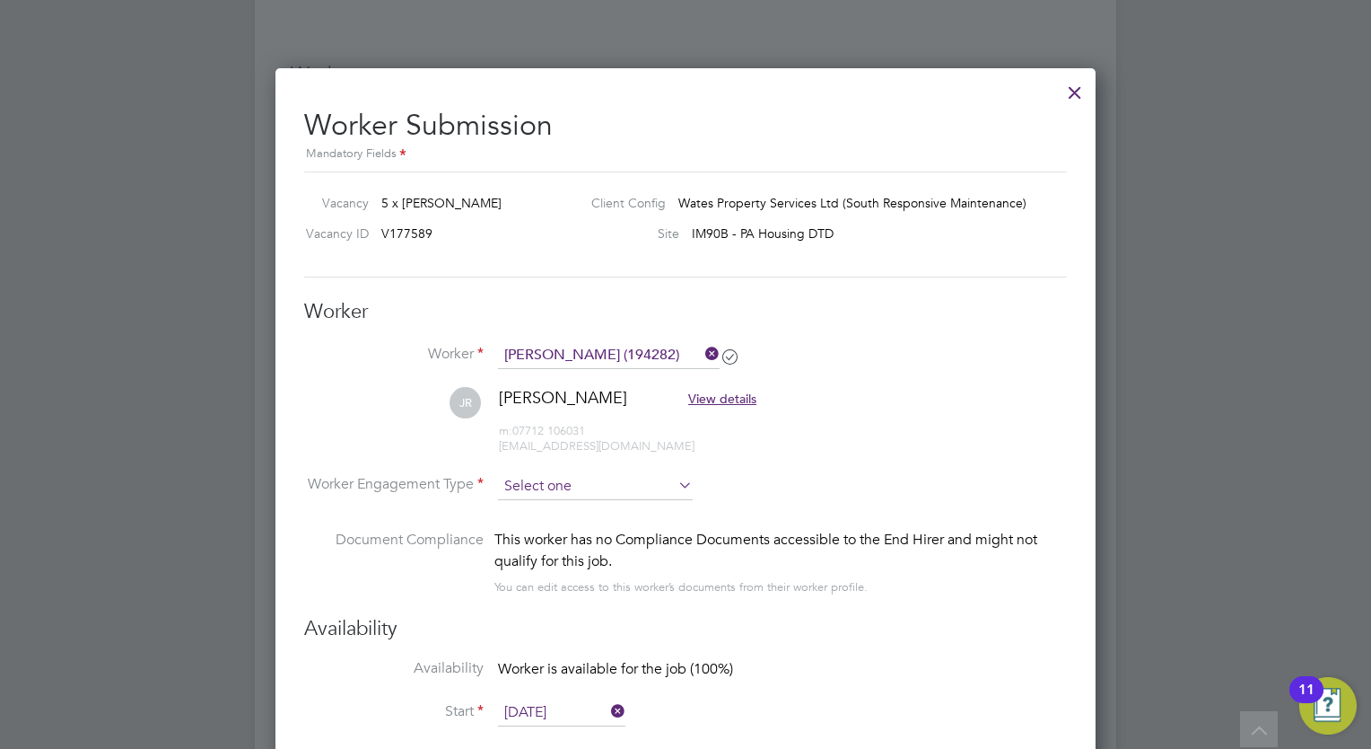
click at [618, 482] on input at bounding box center [595, 486] width 195 height 27
click at [567, 504] on li "Contract" at bounding box center [596, 508] width 196 height 23
type input "Contract"
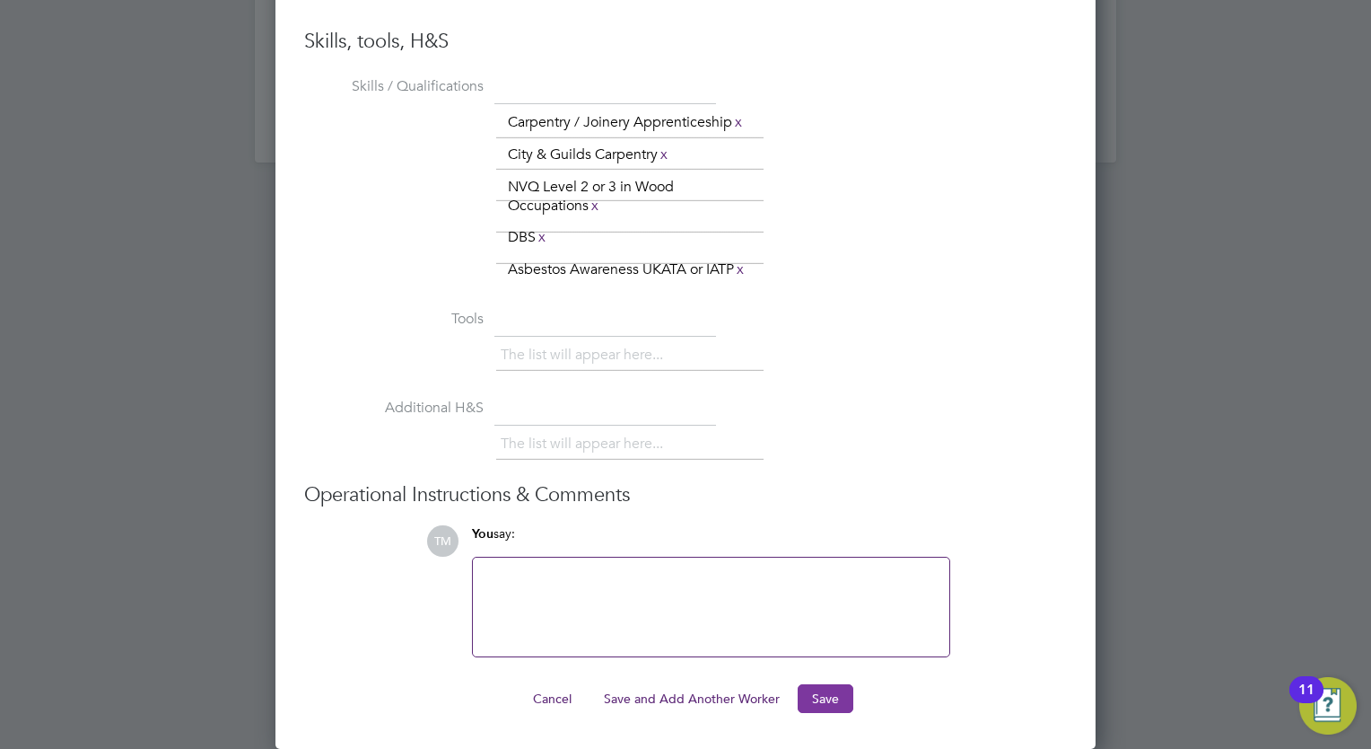
click at [810, 702] on button "Save" at bounding box center [826, 698] width 56 height 29
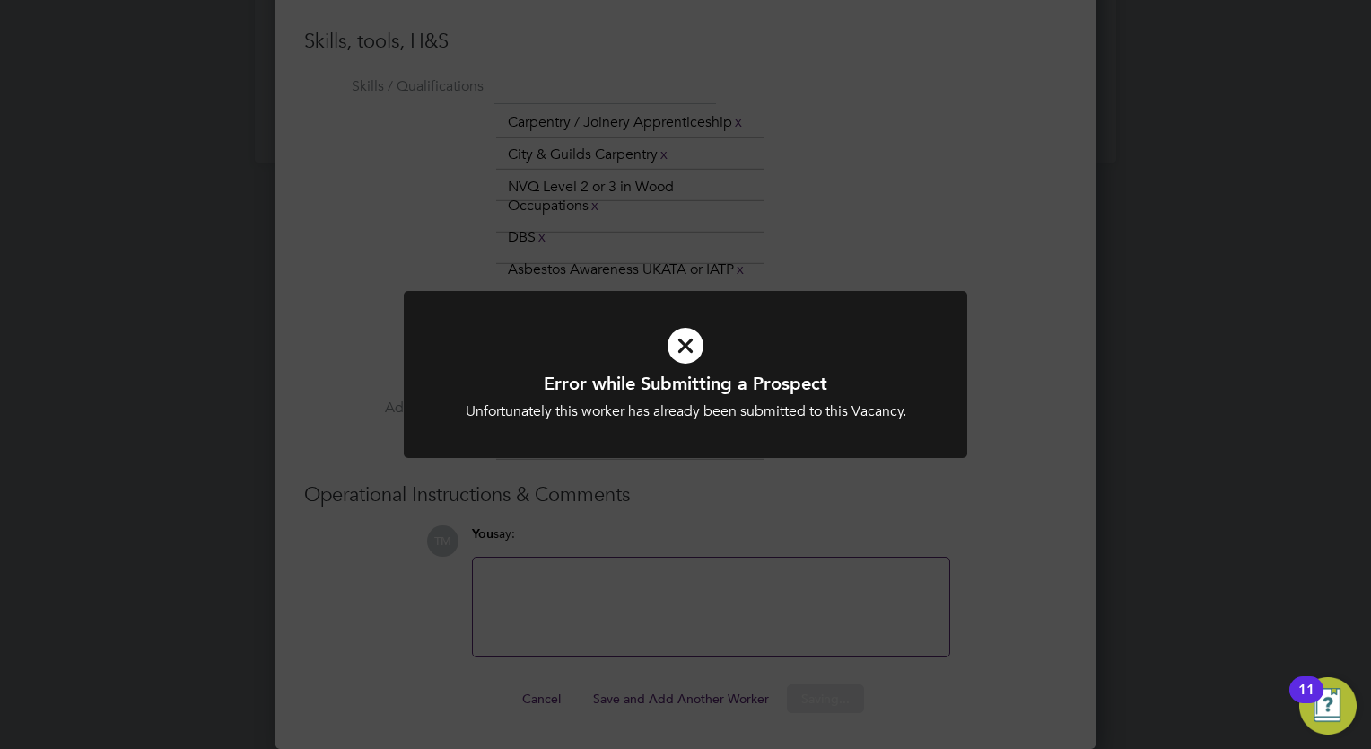
click at [700, 344] on icon at bounding box center [685, 346] width 467 height 70
